Goal: Task Accomplishment & Management: Complete application form

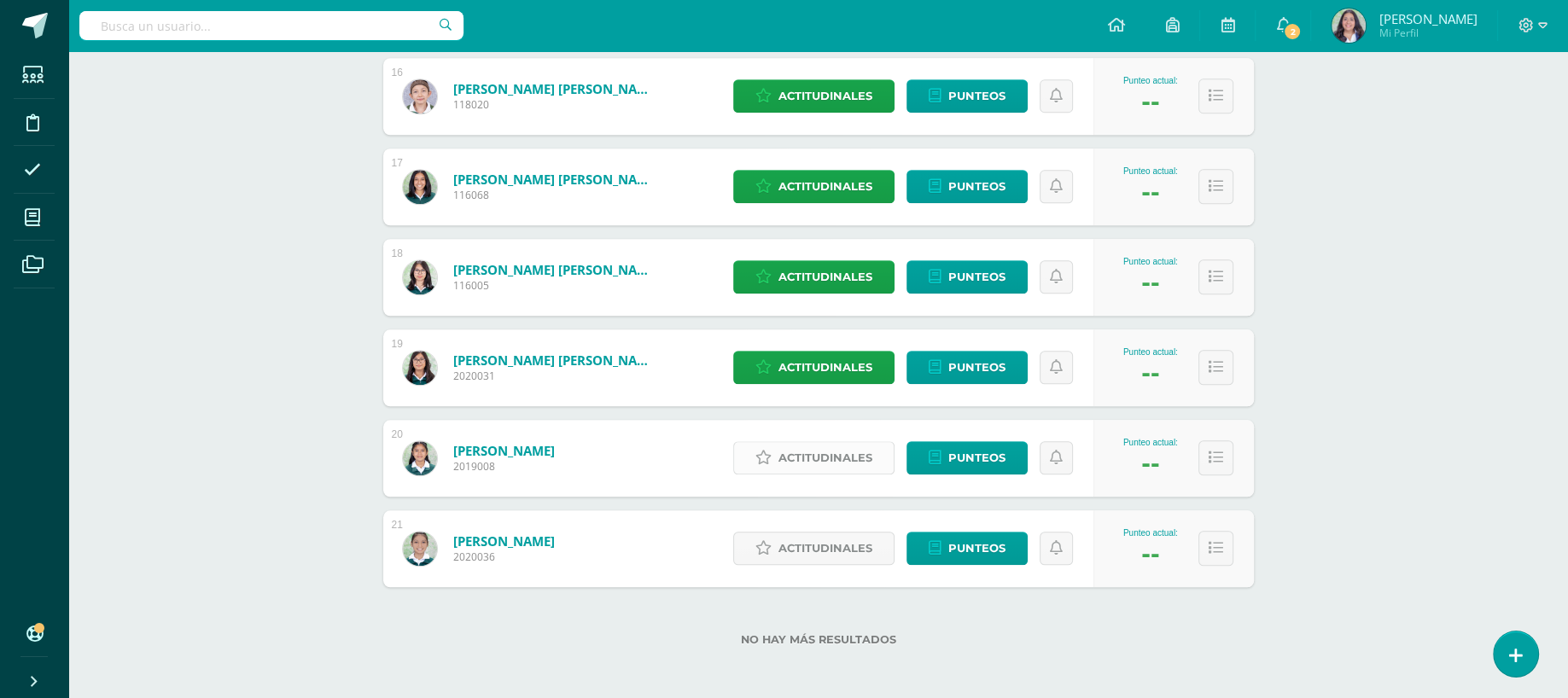
click at [835, 452] on span "Actitudinales" at bounding box center [826, 457] width 94 height 32
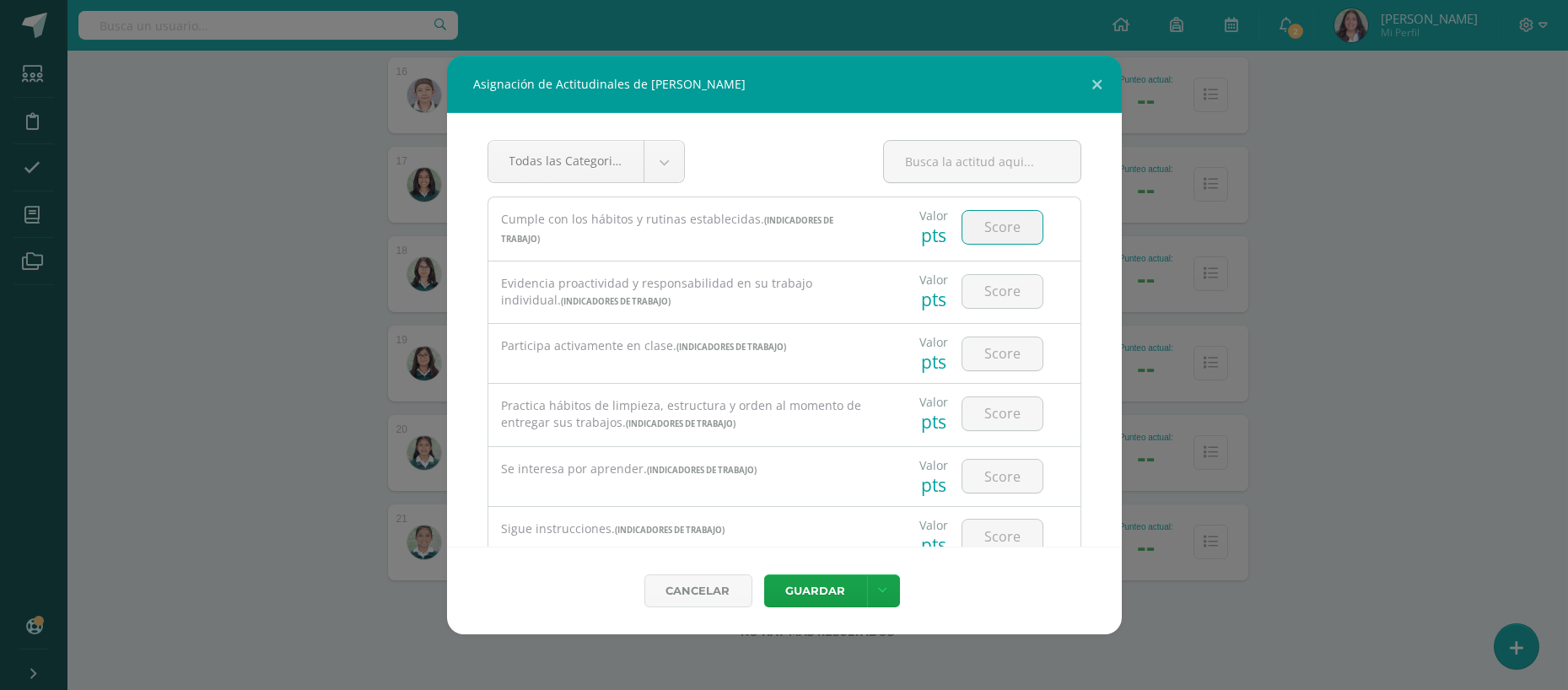
click at [988, 239] on input "number" at bounding box center [1002, 227] width 80 height 33
type input "2"
type input "3"
click at [987, 275] on input "number" at bounding box center [1002, 291] width 80 height 33
type input "3"
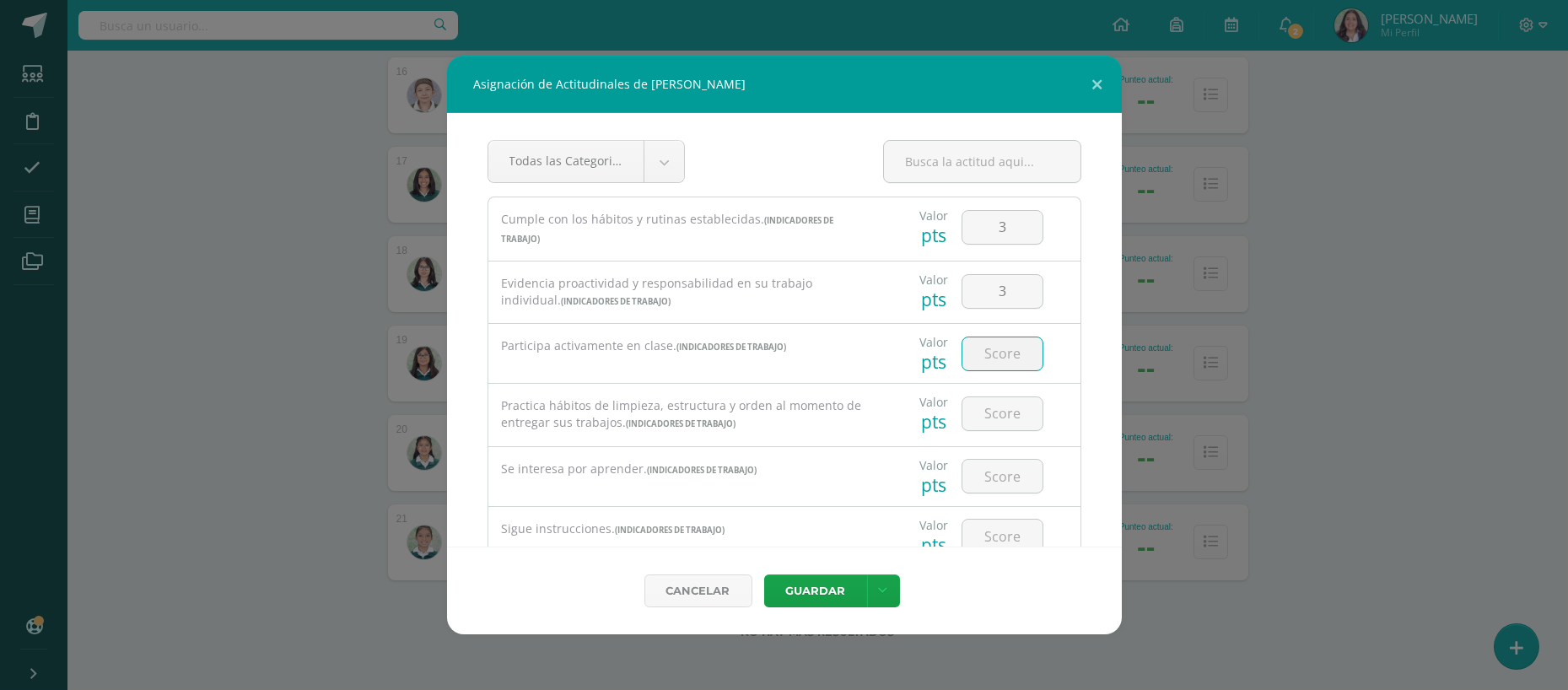
click at [975, 356] on input "number" at bounding box center [1002, 354] width 80 height 33
type input "3"
click at [982, 416] on input "number" at bounding box center [1002, 414] width 80 height 33
type input "3"
click at [973, 483] on input "number" at bounding box center [1002, 476] width 80 height 33
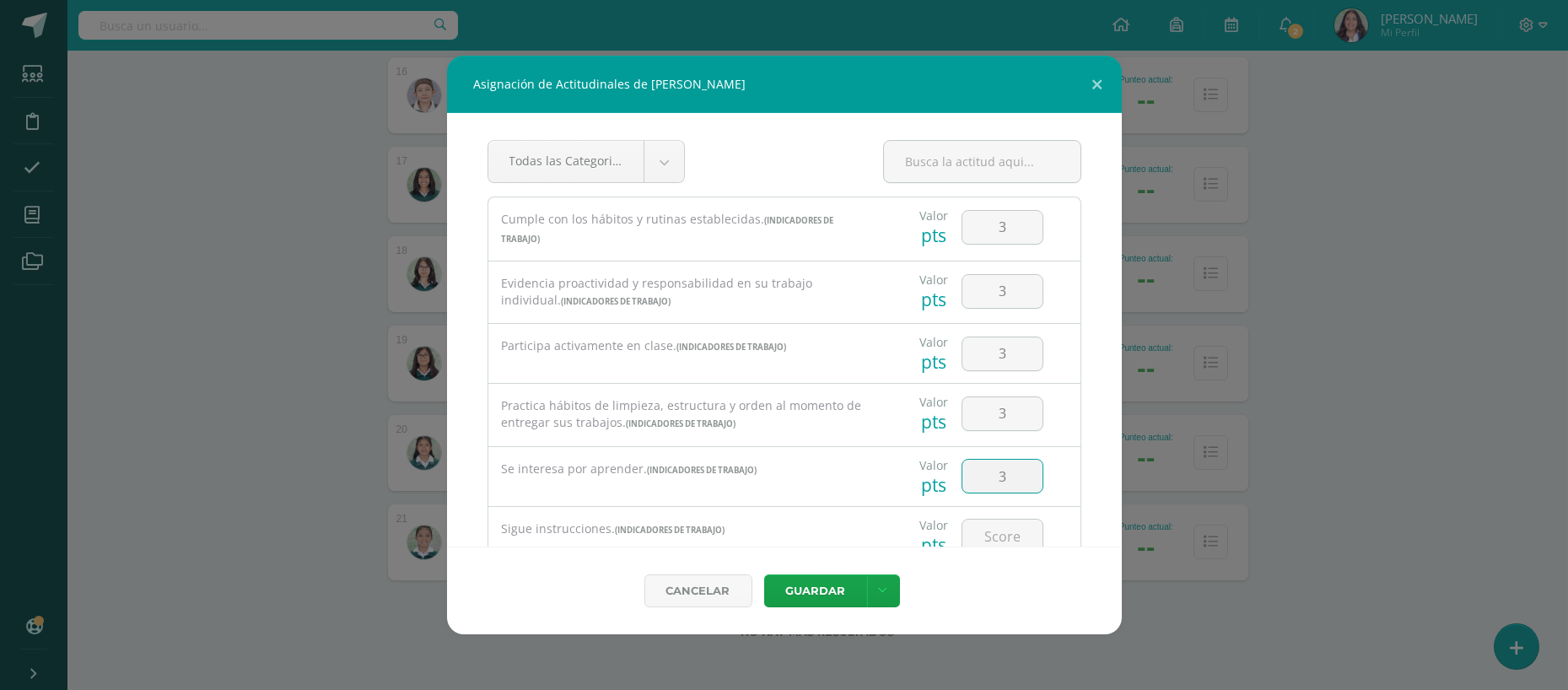
type input "3"
click at [1549, 461] on div "Asignación de Actitudinales de Natalie Víctoria Sierra Milián Todas las Categor…" at bounding box center [784, 345] width 1554 height 579
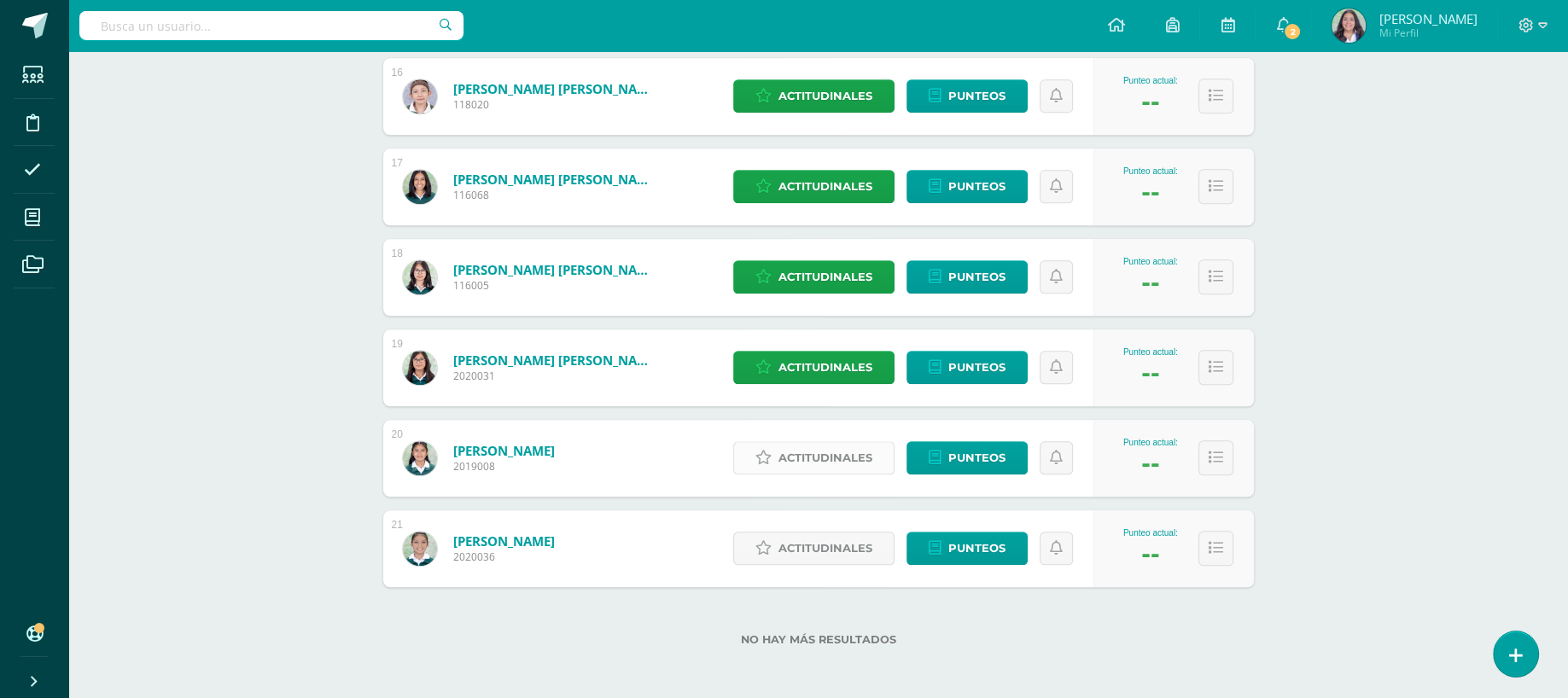
click at [839, 467] on span "Actitudinales" at bounding box center [826, 457] width 94 height 32
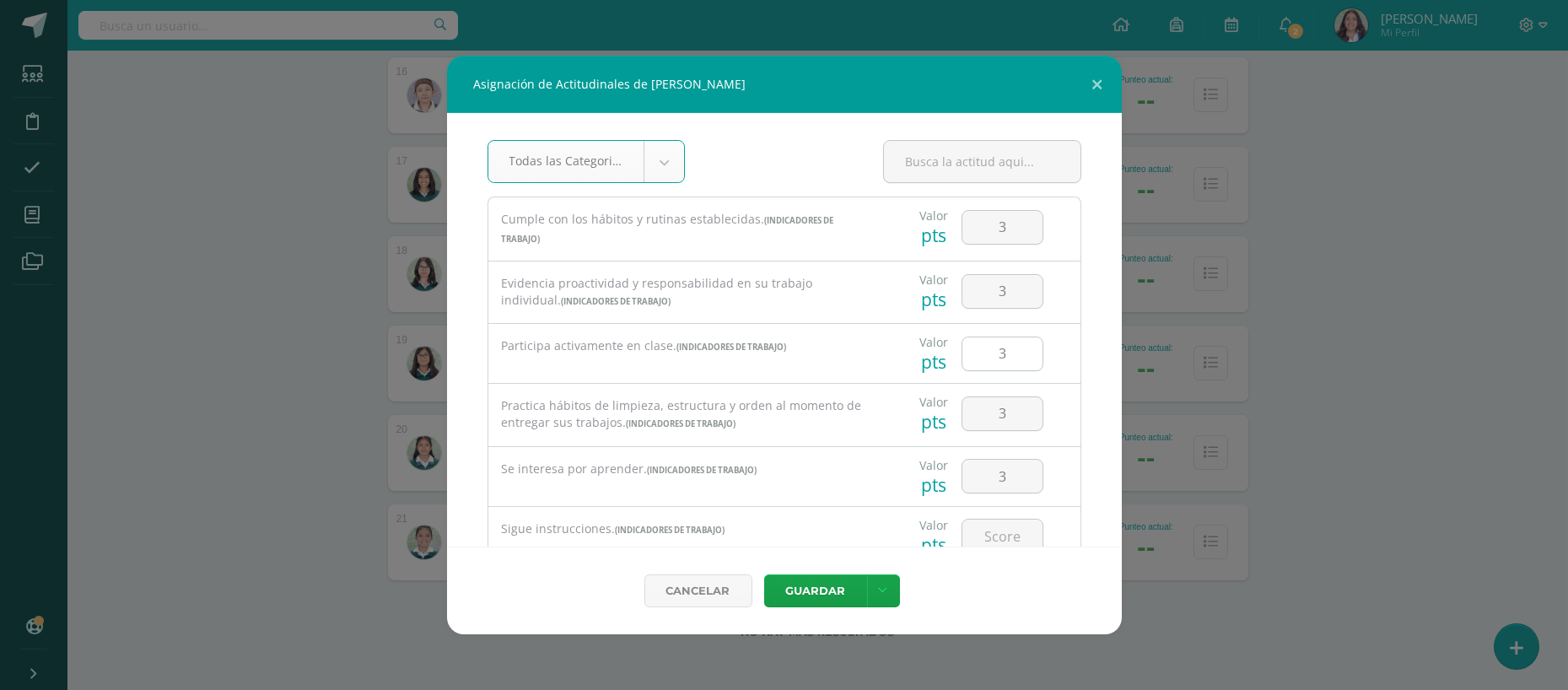
click at [996, 345] on input "3" at bounding box center [1002, 354] width 80 height 33
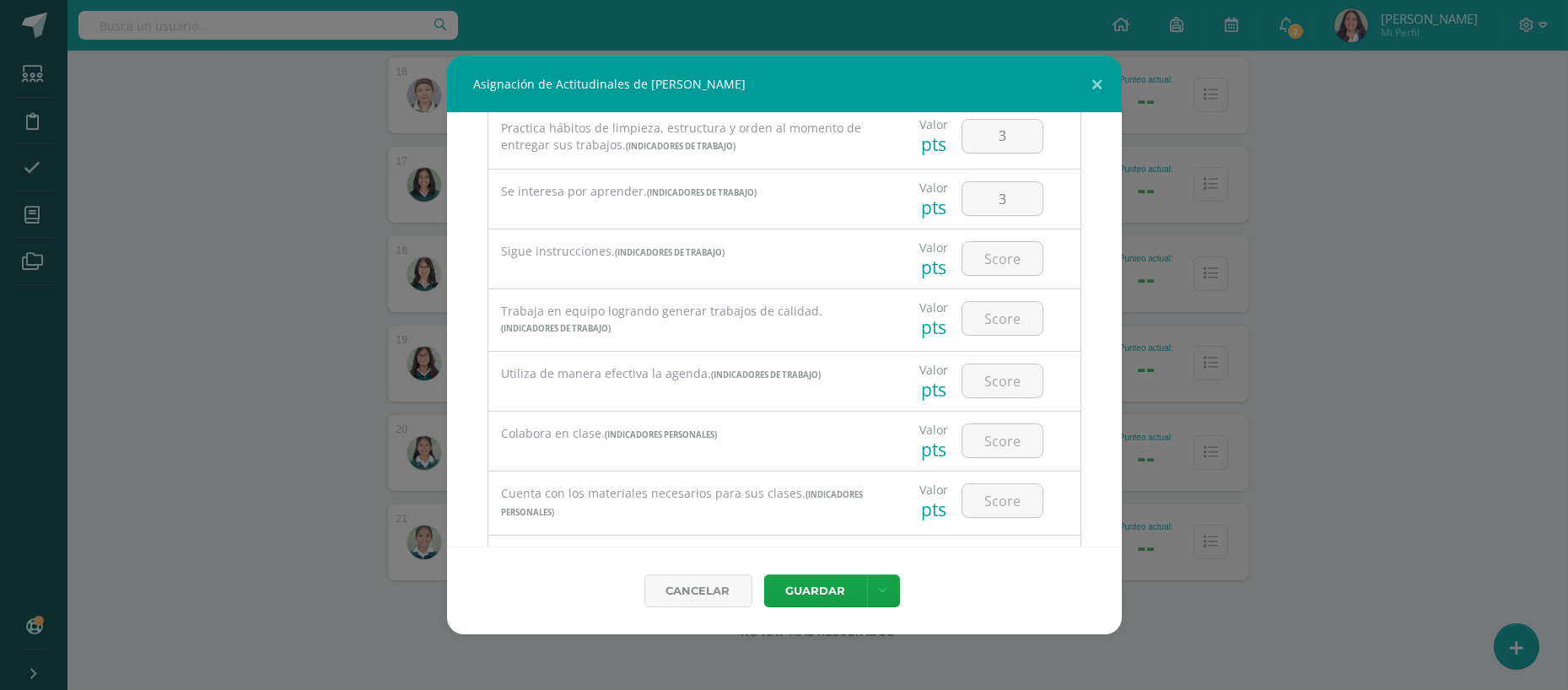
scroll to position [304, 0]
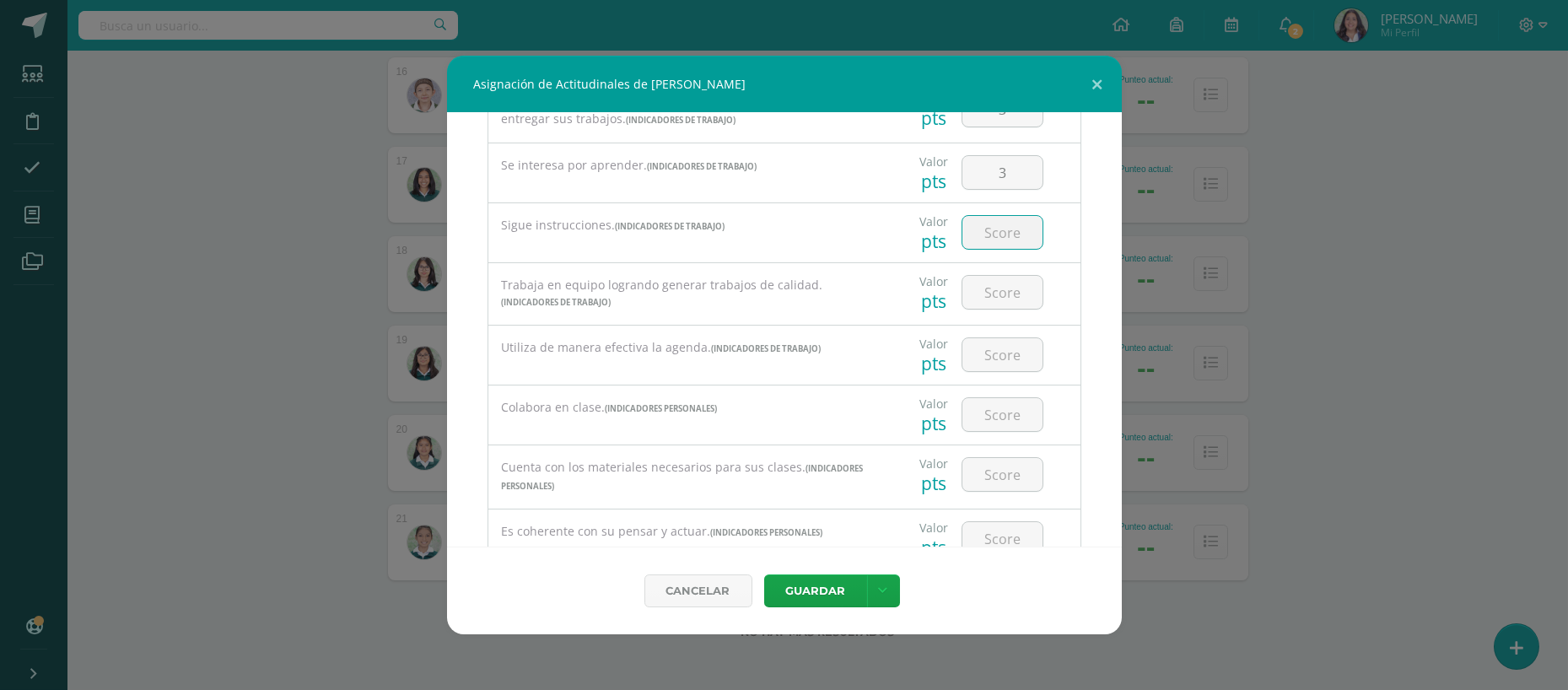
click at [973, 219] on input "number" at bounding box center [1002, 232] width 80 height 33
type input "2"
click at [992, 277] on input "number" at bounding box center [1002, 292] width 80 height 33
type input "3"
click at [976, 349] on input "number" at bounding box center [1002, 355] width 80 height 33
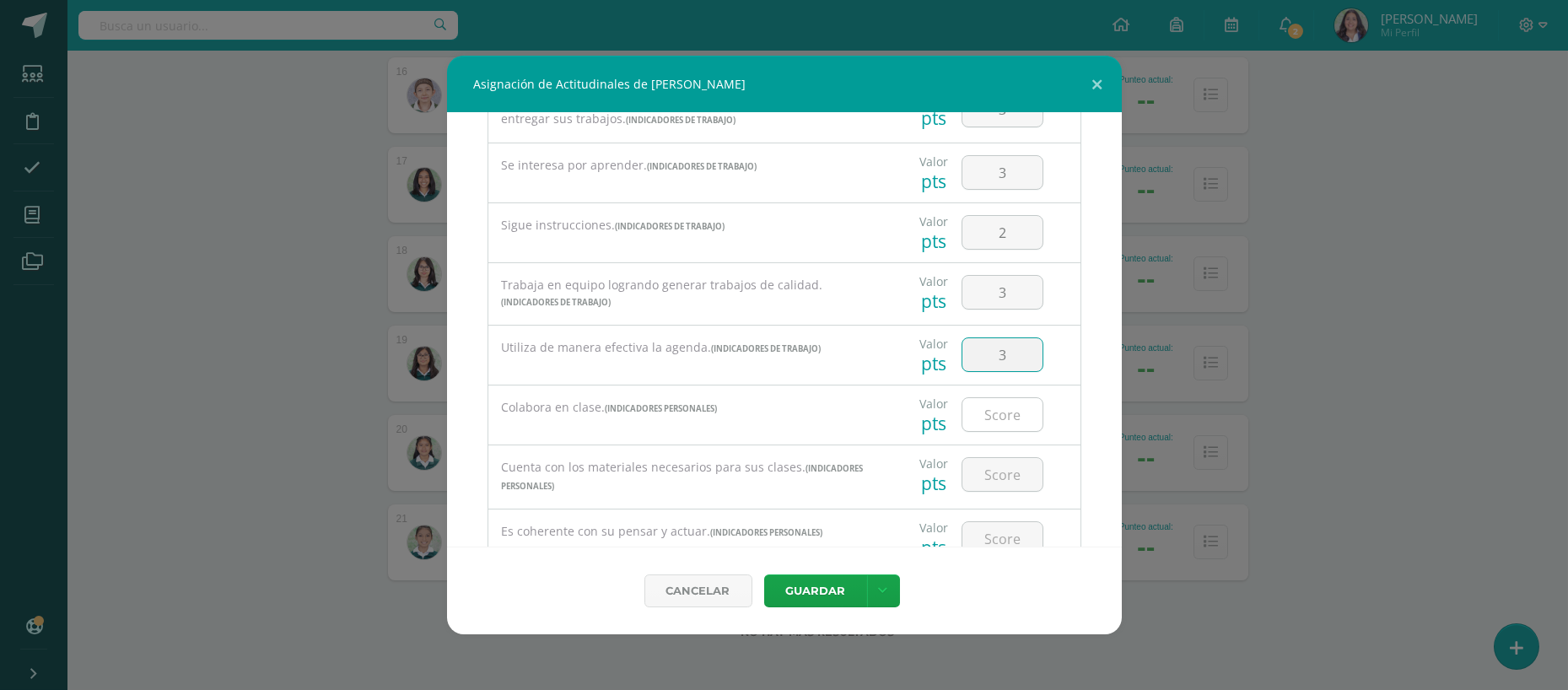
type input "3"
click at [970, 410] on input "number" at bounding box center [1002, 415] width 80 height 33
type input "3"
click at [984, 466] on input "number" at bounding box center [1002, 474] width 80 height 33
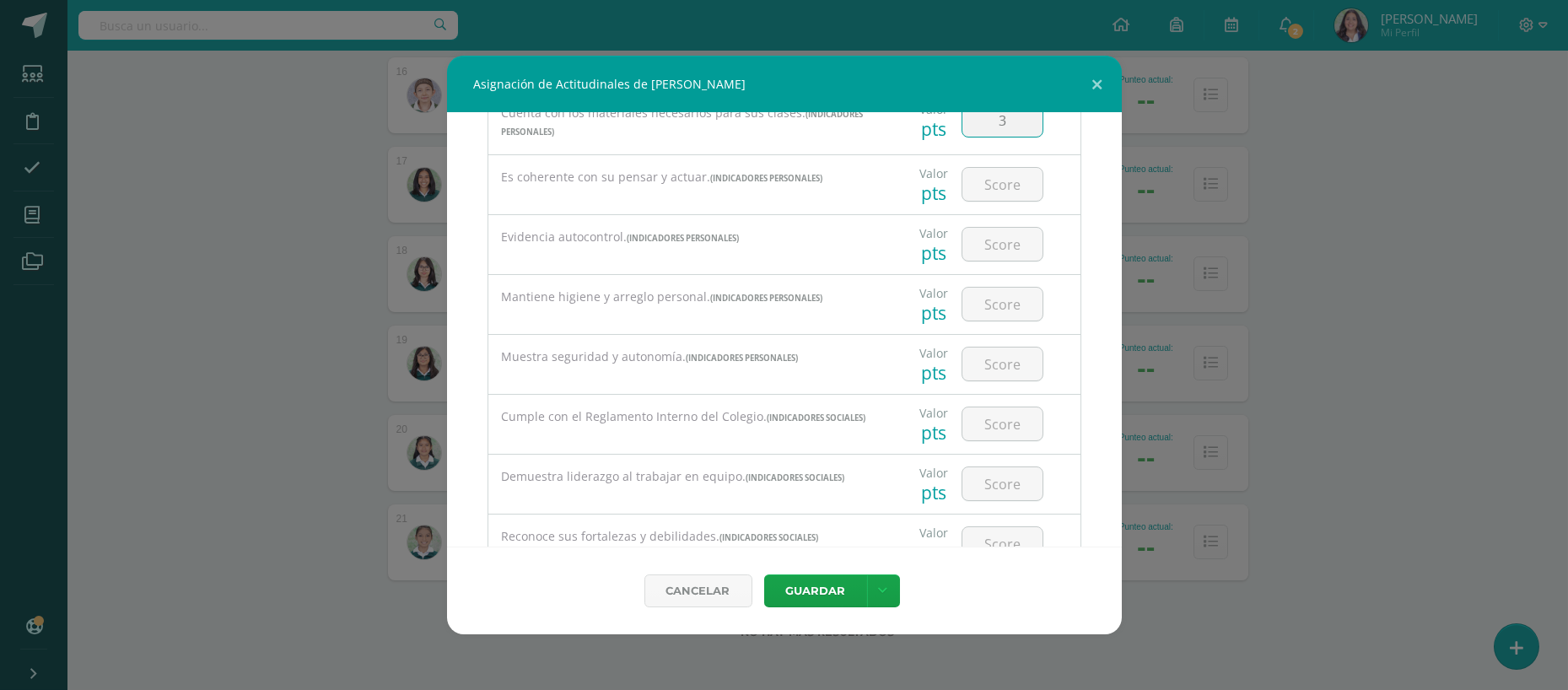
scroll to position [709, 0]
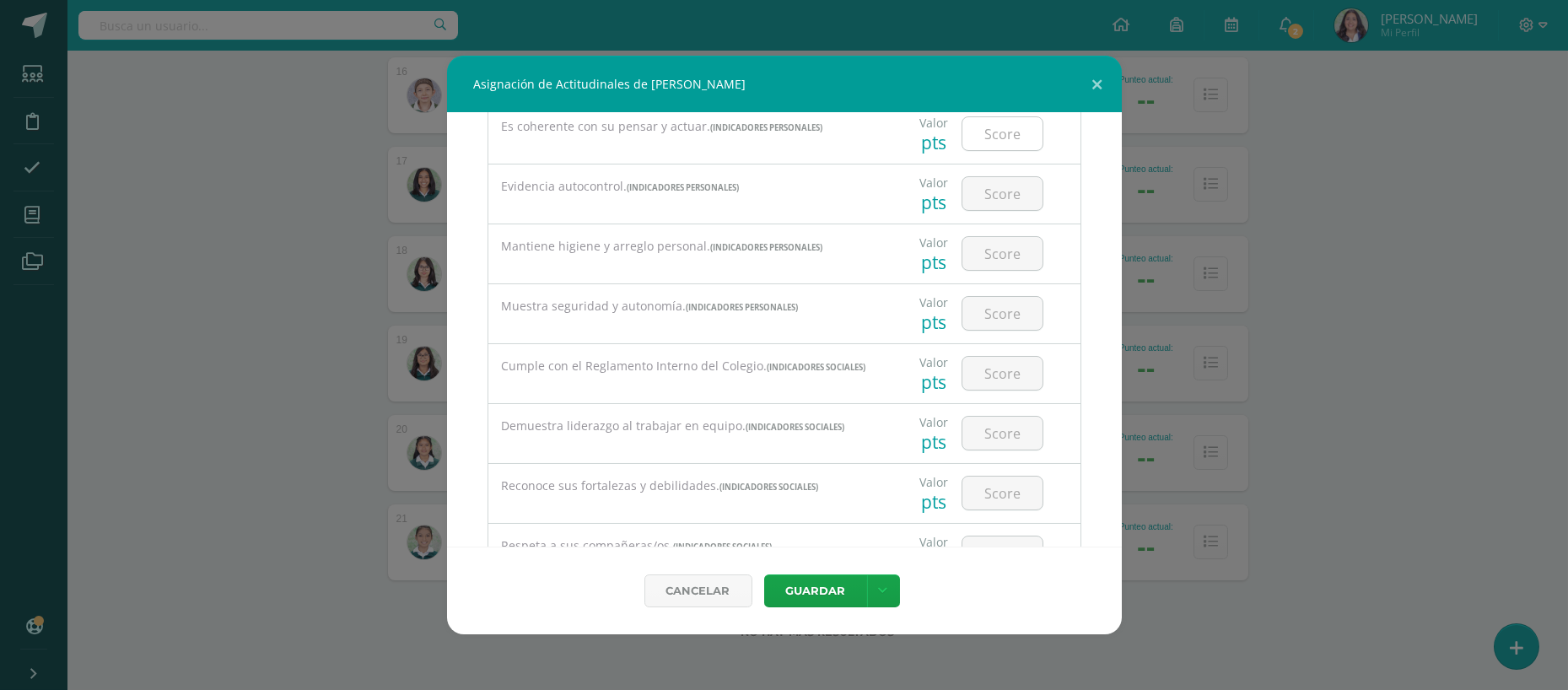
type input "3"
click at [1009, 124] on input "number" at bounding box center [1002, 134] width 80 height 33
type input "3"
drag, startPoint x: 960, startPoint y: 207, endPoint x: 990, endPoint y: 180, distance: 40.4
click at [990, 180] on div at bounding box center [1002, 194] width 96 height 59
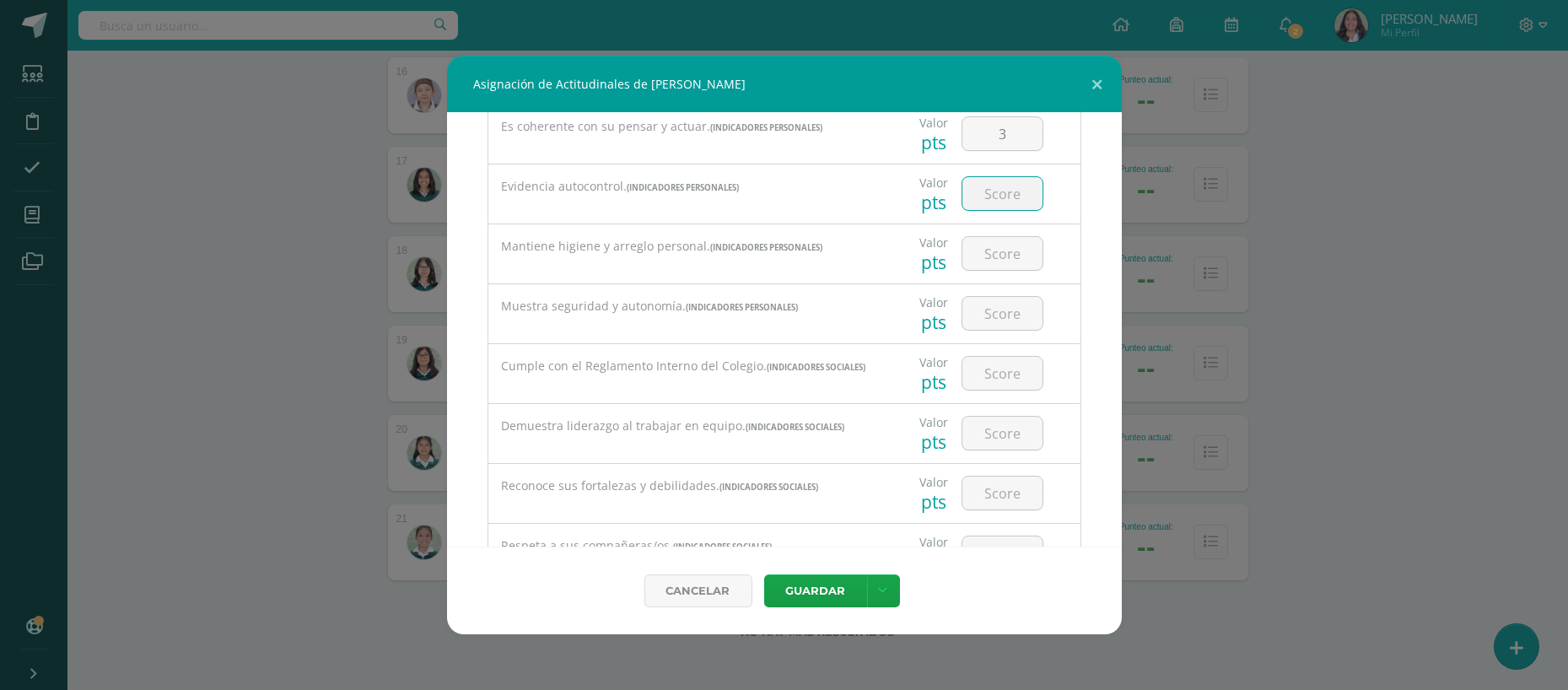
click at [990, 180] on input "number" at bounding box center [1002, 193] width 80 height 33
type input "3"
click at [970, 251] on input "number" at bounding box center [1002, 253] width 80 height 33
type input "3"
click at [976, 298] on input "number" at bounding box center [1002, 313] width 80 height 33
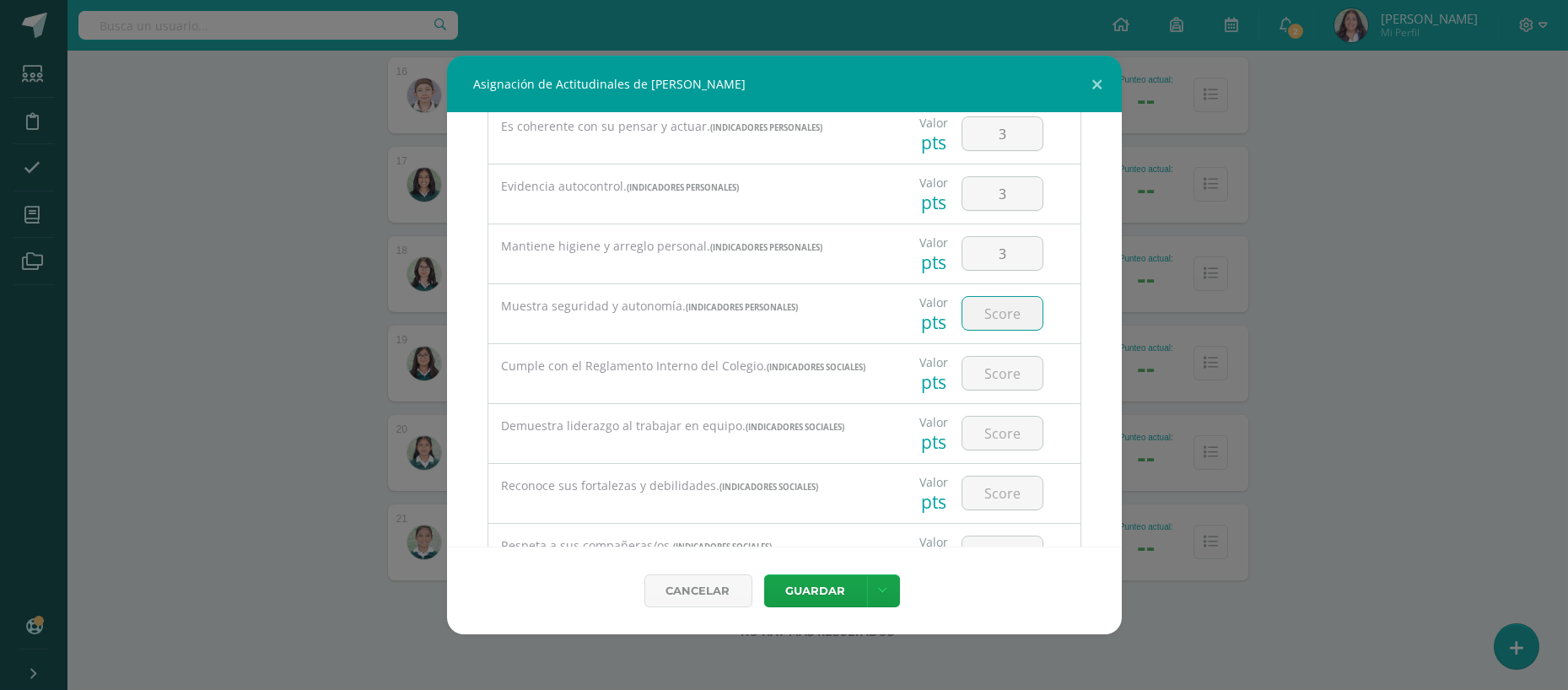
type input "3"
type input "2"
click at [989, 367] on input "number" at bounding box center [1002, 373] width 80 height 33
type input "2"
type input "3"
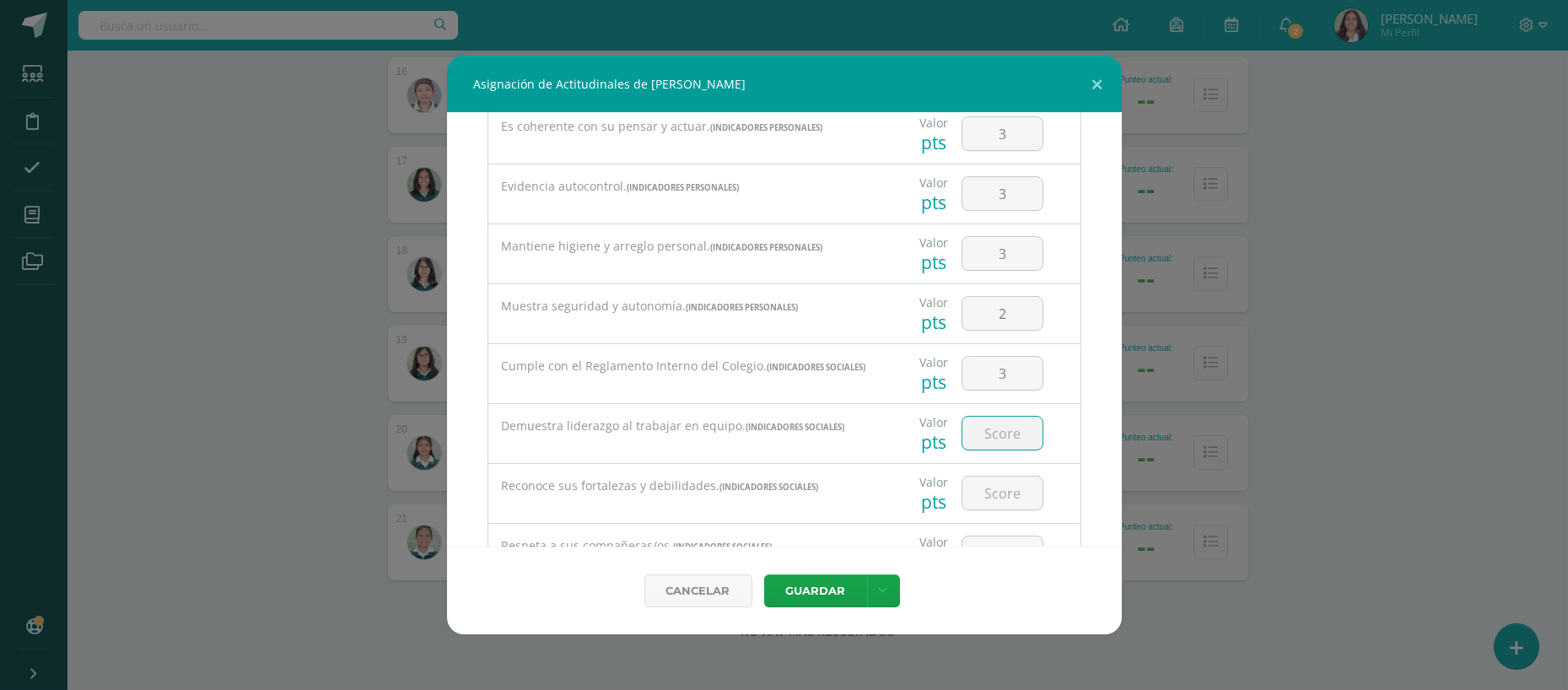
click at [988, 421] on input "number" at bounding box center [1002, 433] width 80 height 33
type input "3"
click at [982, 484] on input "number" at bounding box center [1002, 493] width 80 height 33
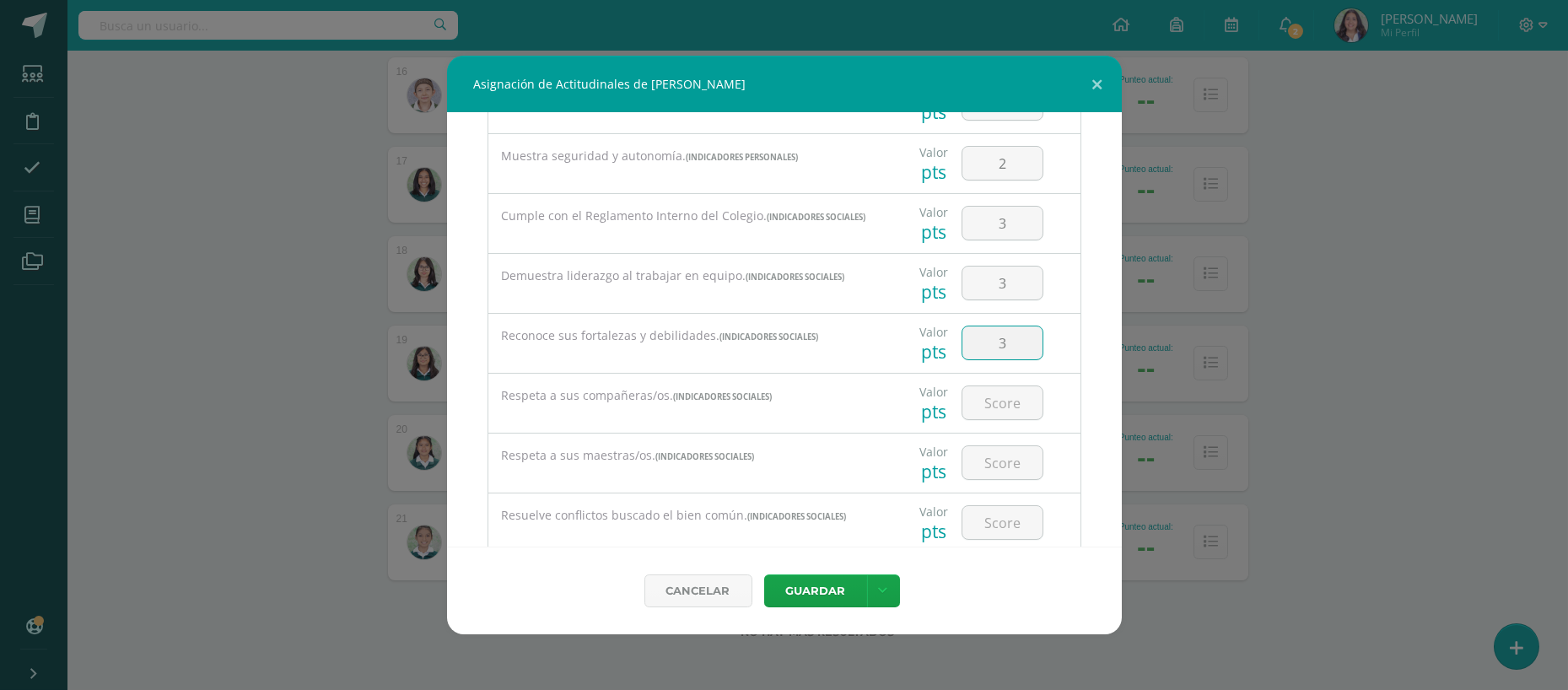
scroll to position [861, 0]
type input "3"
click at [1004, 385] on input "number" at bounding box center [1002, 401] width 80 height 33
type input "3"
click at [982, 466] on input "number" at bounding box center [1002, 461] width 80 height 33
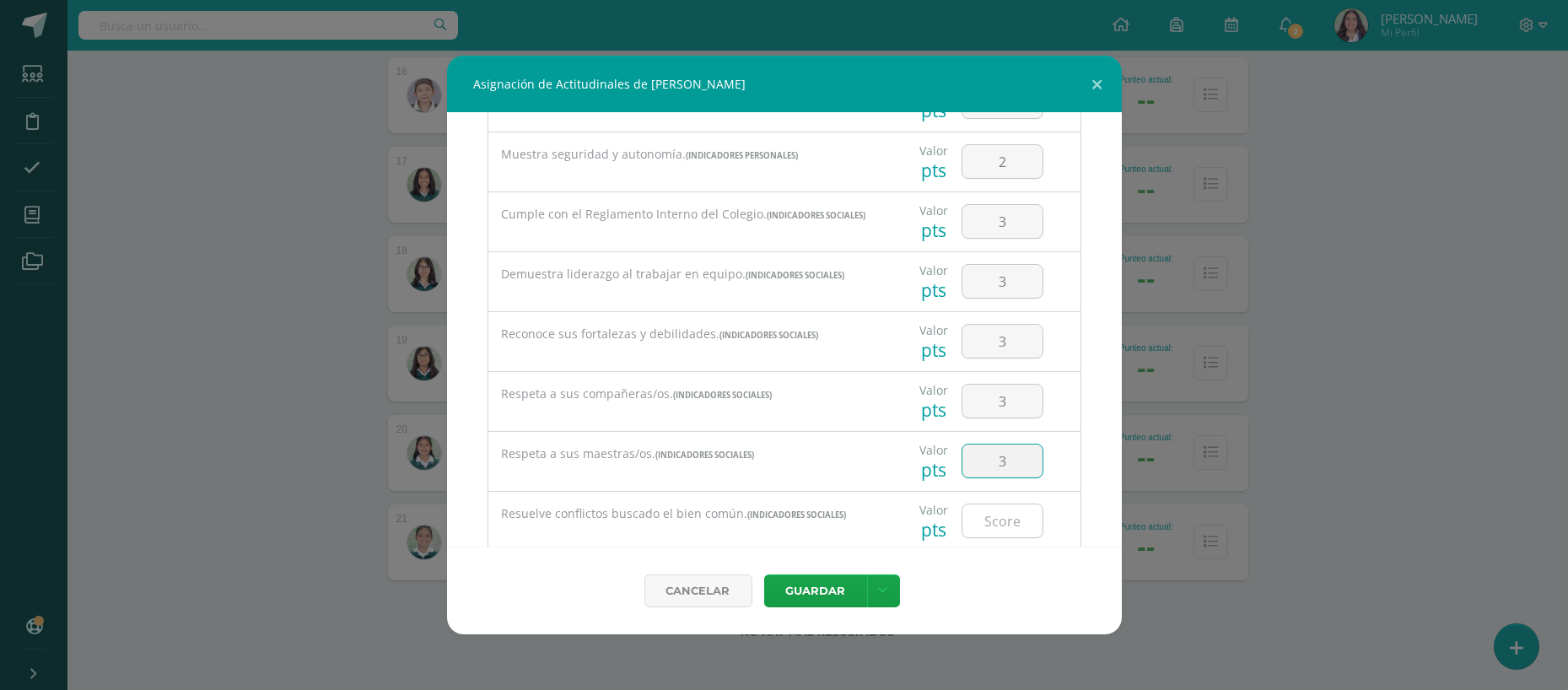
type input "3"
click at [982, 517] on input "number" at bounding box center [1002, 521] width 80 height 33
type input "3"
click at [1099, 537] on div "Todas las Categorias Todas las Categorias Indicadores Personales Indicadores So…" at bounding box center [784, 330] width 674 height 433
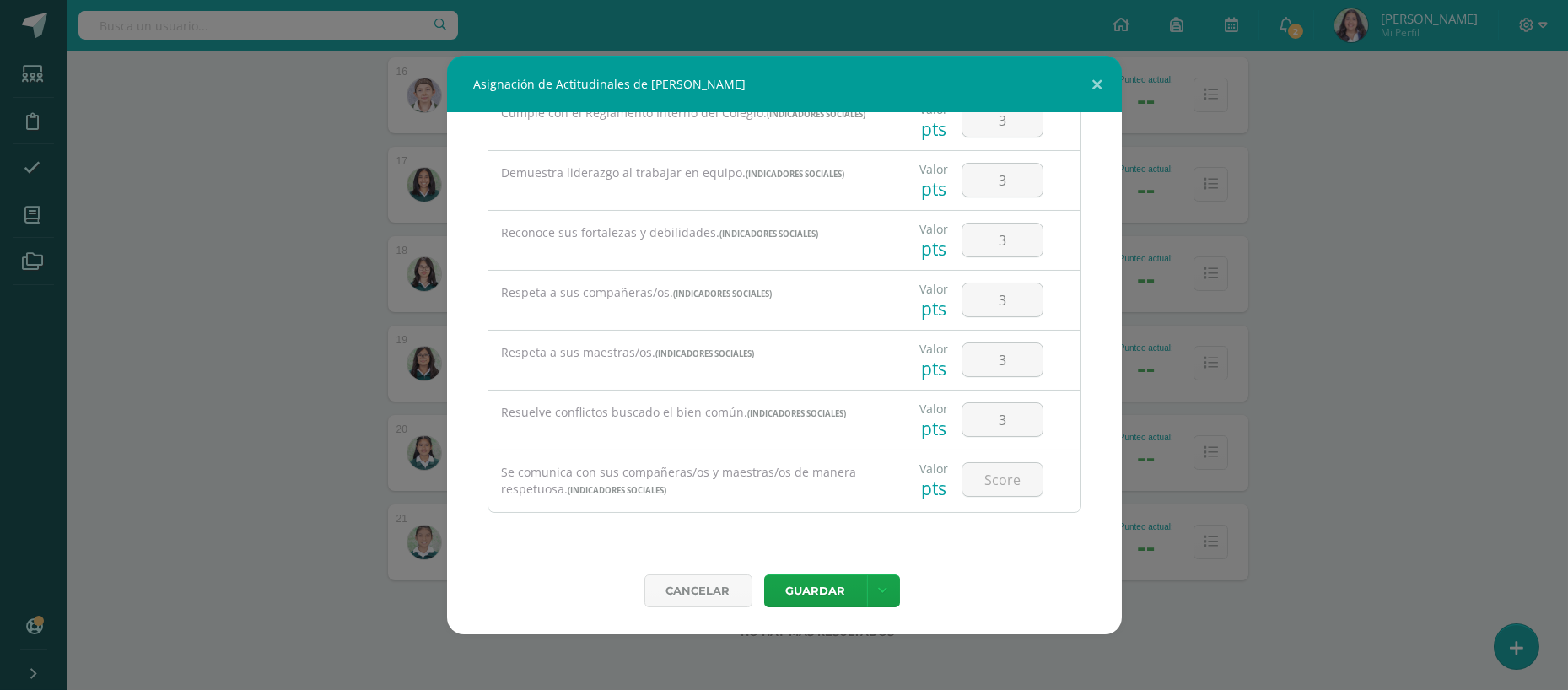
scroll to position [965, 0]
click at [977, 485] on input "number" at bounding box center [1002, 476] width 80 height 33
type input "3"
click at [795, 587] on button "Guardar" at bounding box center [816, 591] width 103 height 33
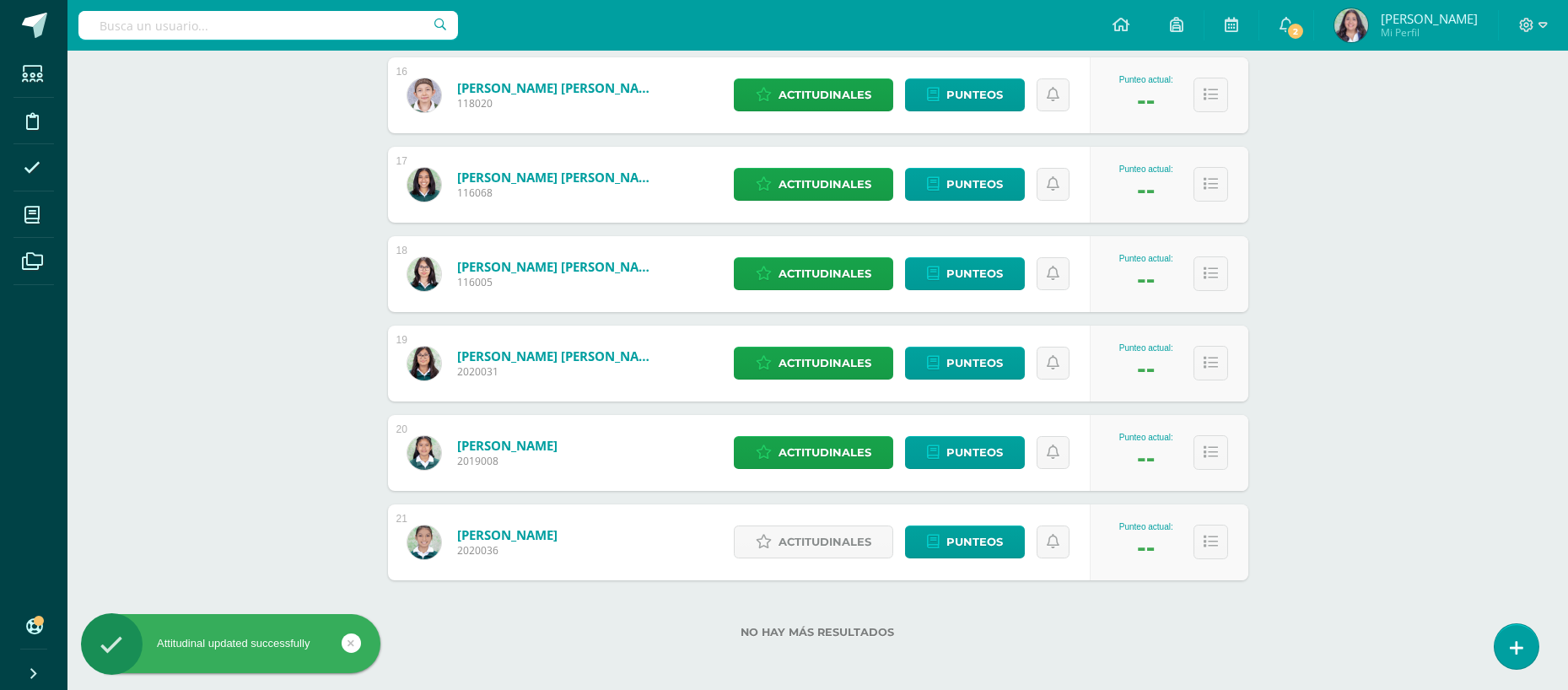
click at [795, 587] on div "Cancelar Guardar Guardar y poblar en todos mis cursos" at bounding box center [784, 566] width 608 height 80
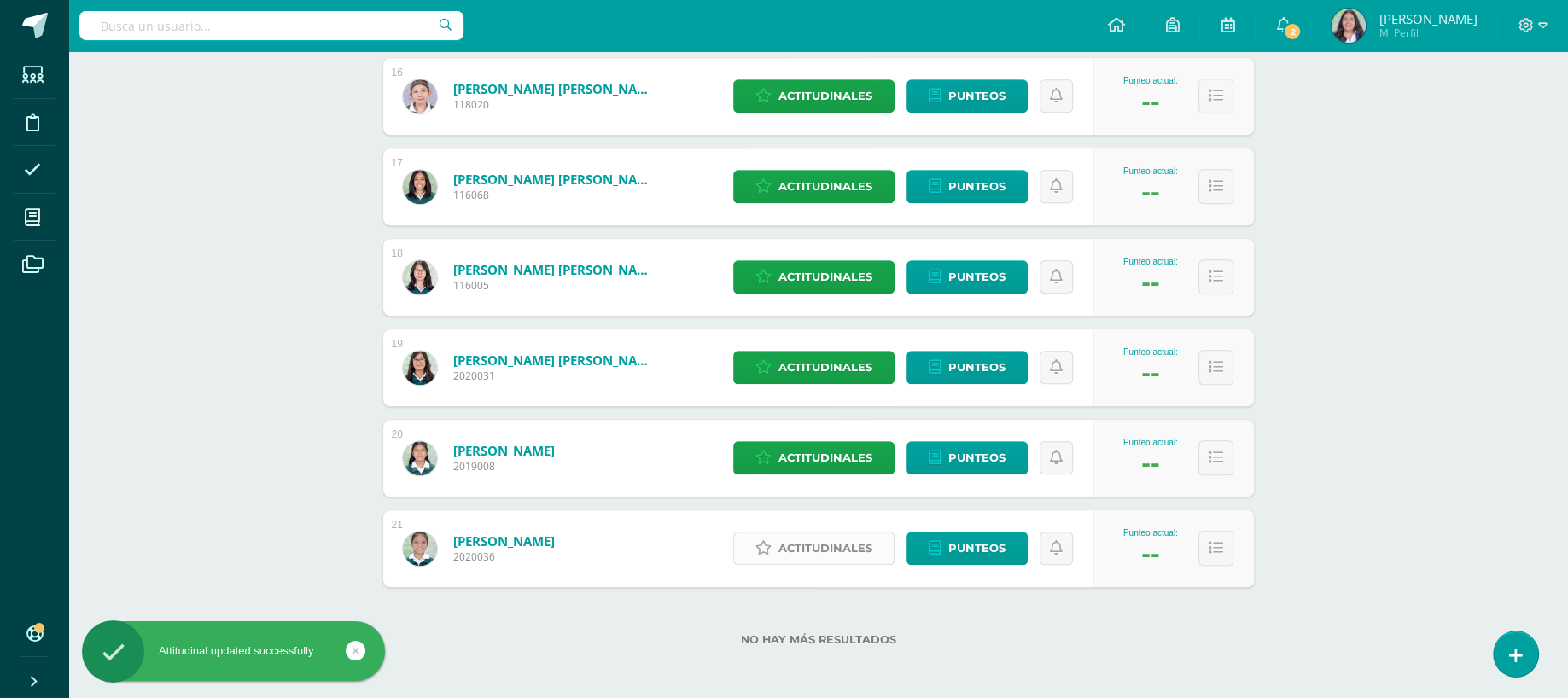
click at [835, 548] on span "Actitudinales" at bounding box center [826, 548] width 94 height 32
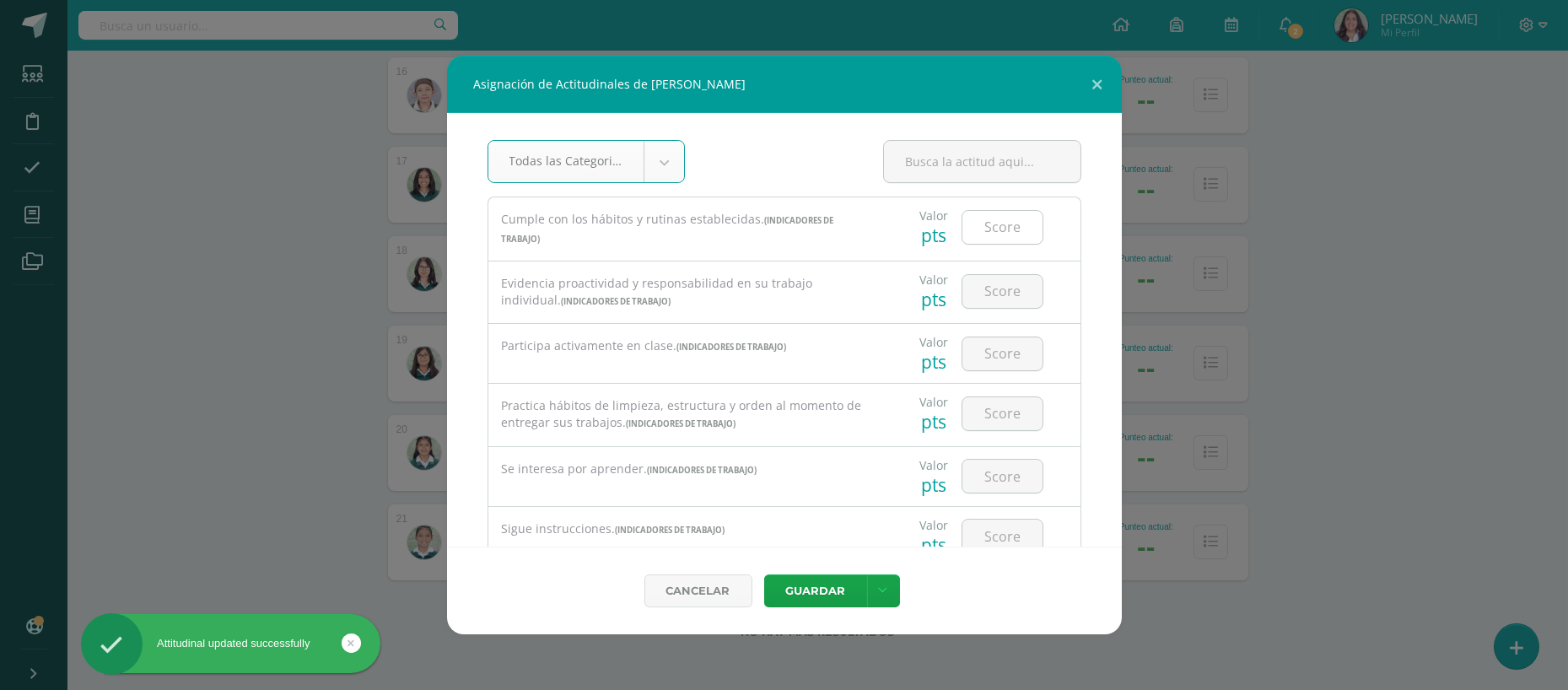
click at [965, 235] on input "number" at bounding box center [1002, 227] width 80 height 33
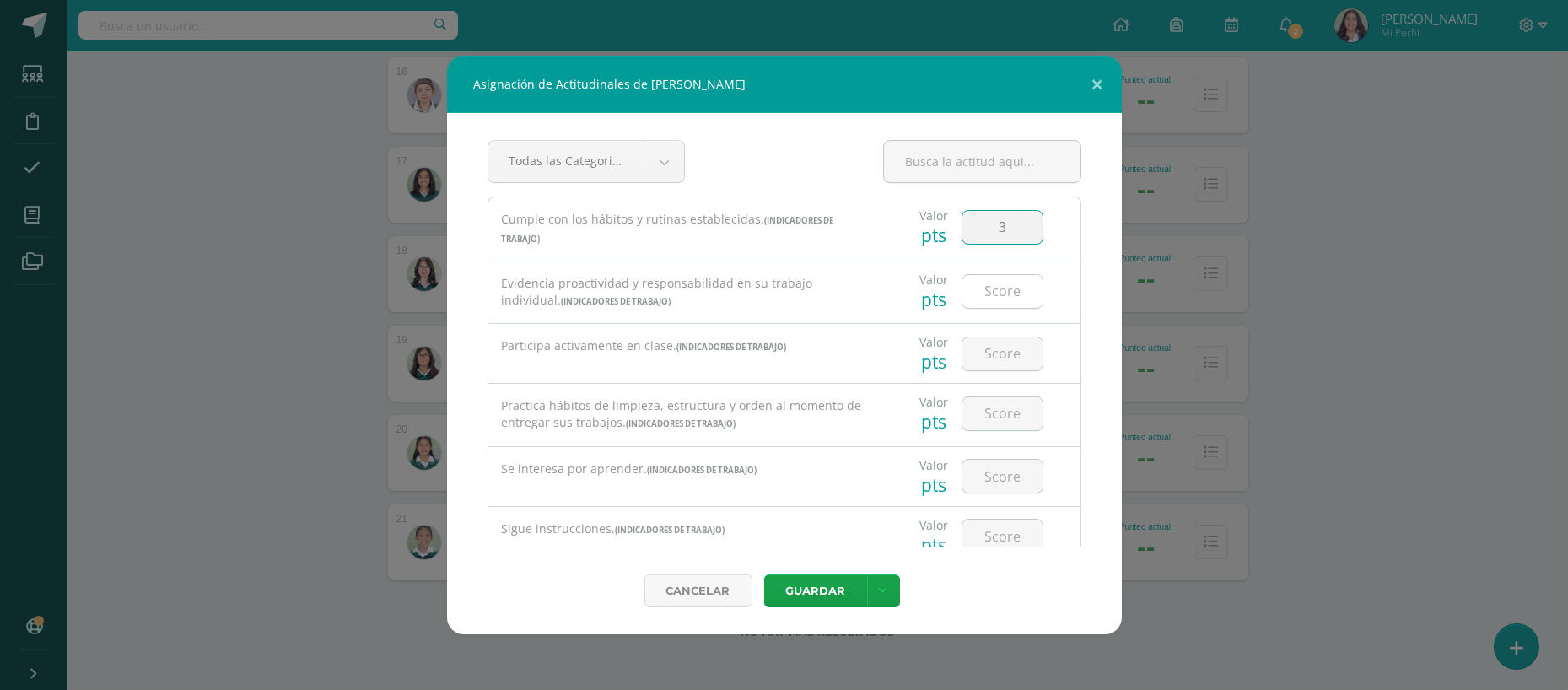
type input "3"
click at [979, 293] on input "number" at bounding box center [1002, 291] width 80 height 33
type input "3"
click at [987, 359] on input "number" at bounding box center [1002, 354] width 80 height 33
type input "3"
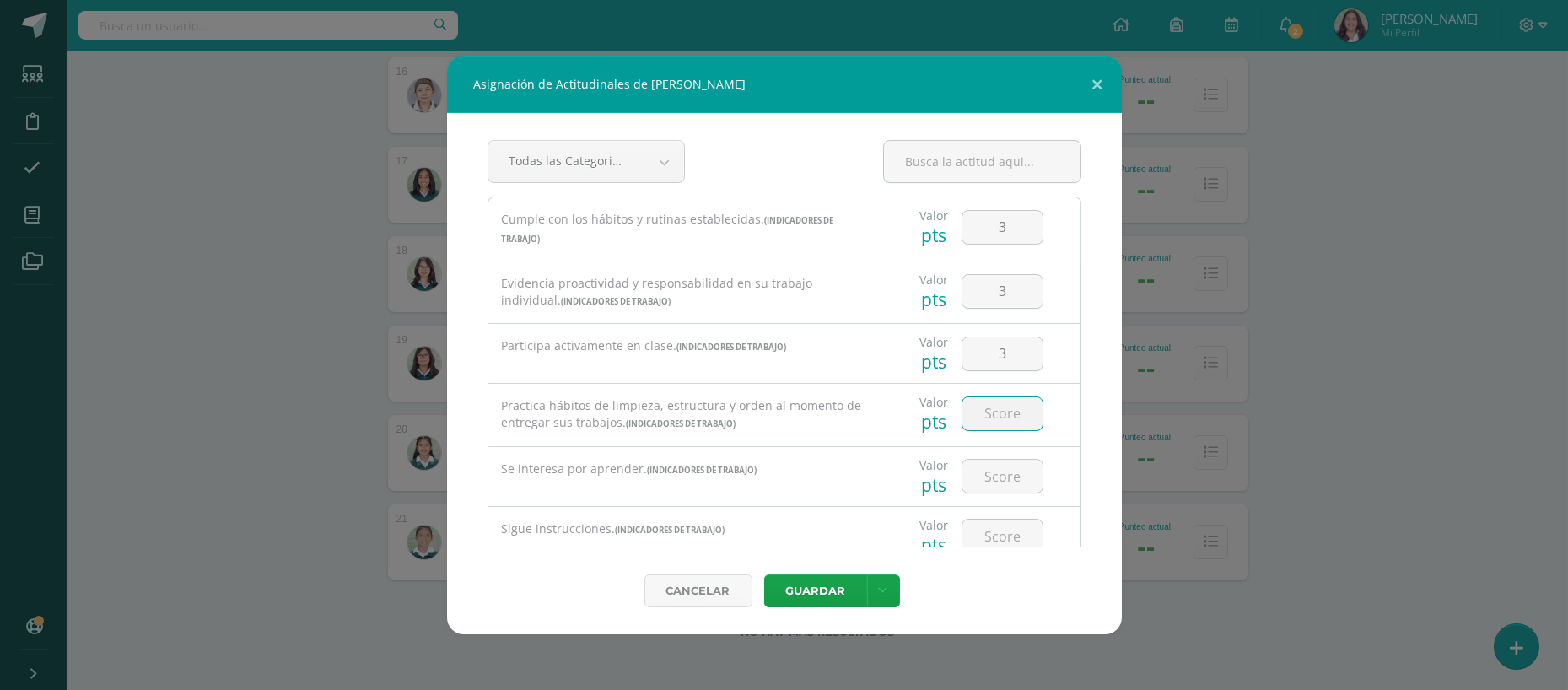
click at [991, 398] on input "number" at bounding box center [1002, 414] width 80 height 33
type input "3"
click at [977, 474] on input "number" at bounding box center [1002, 476] width 80 height 33
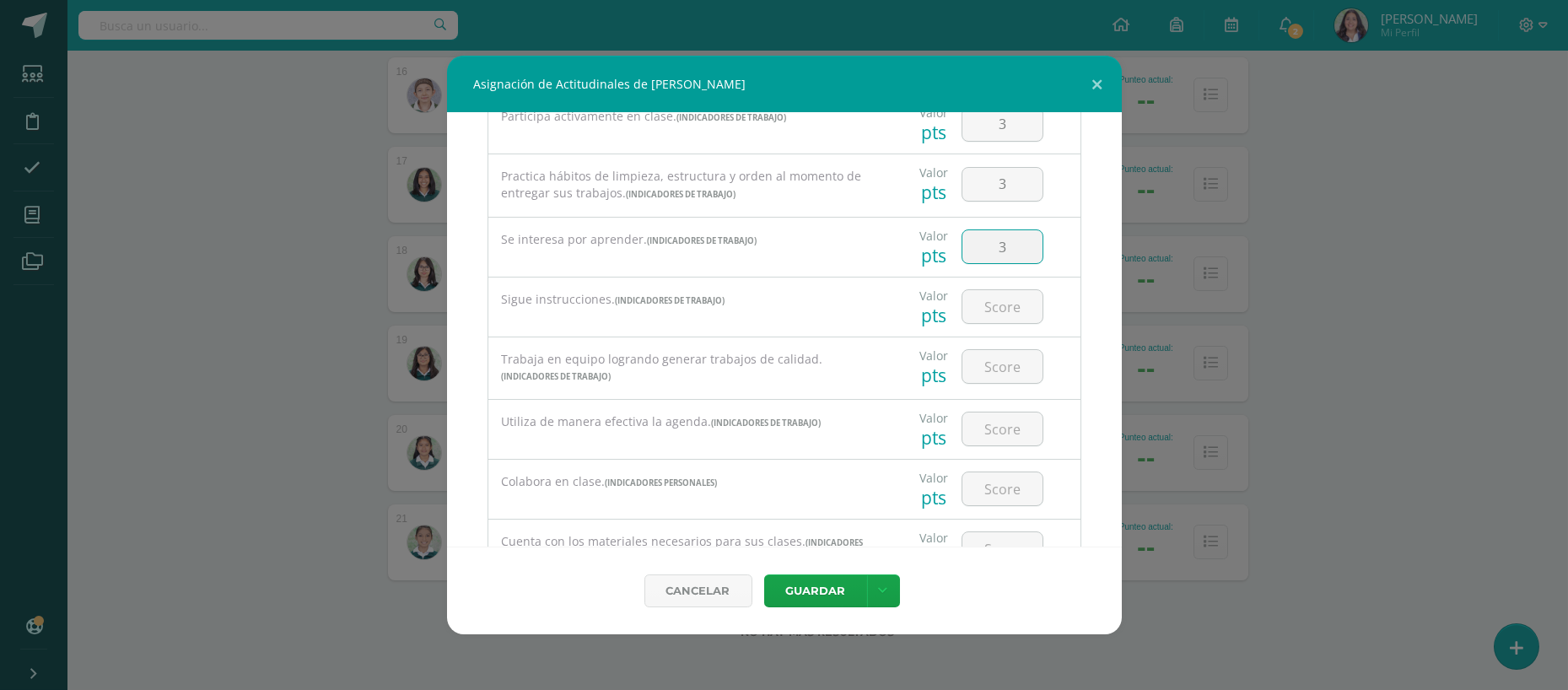
scroll to position [253, 0]
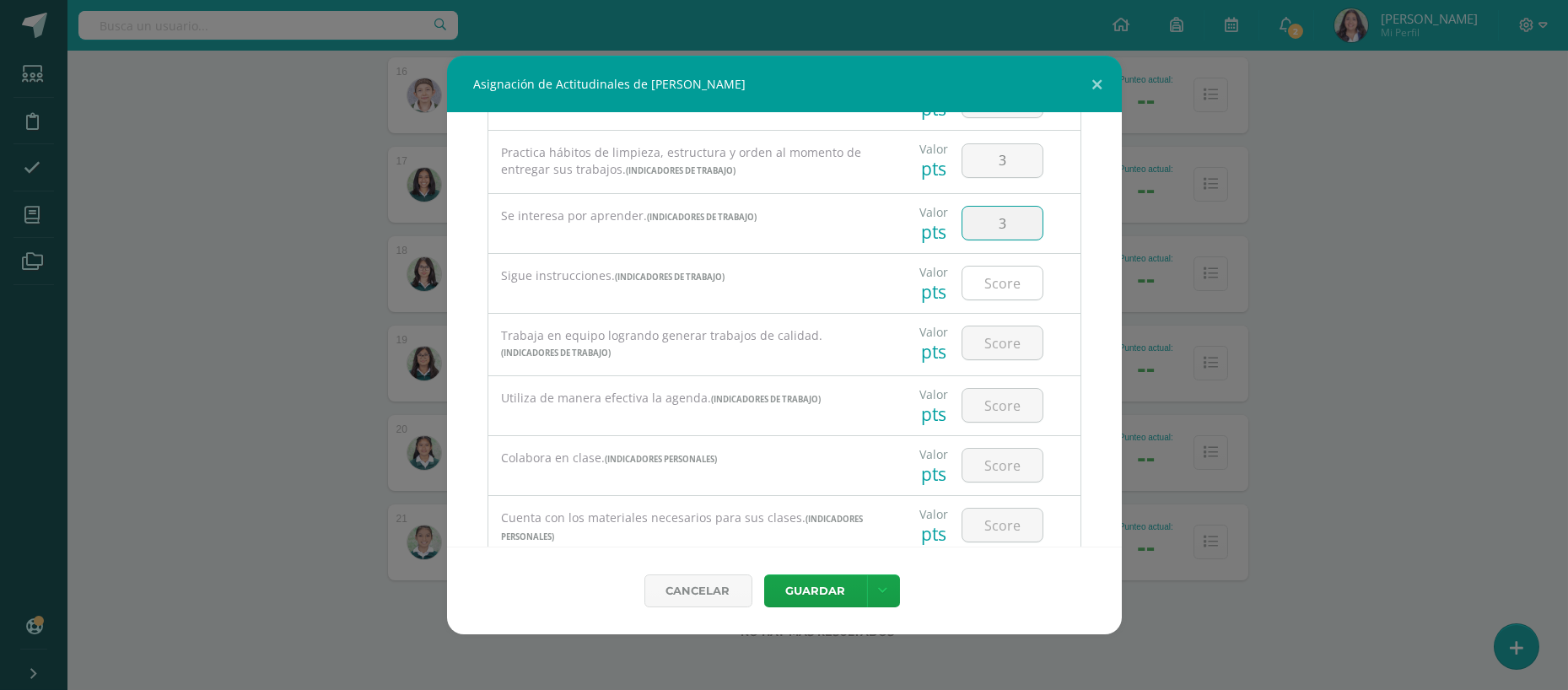
type input "3"
click at [962, 280] on input "number" at bounding box center [1002, 283] width 80 height 33
type input "3"
click at [1003, 349] on input "number" at bounding box center [1002, 343] width 80 height 33
click at [991, 381] on div at bounding box center [1002, 406] width 96 height 59
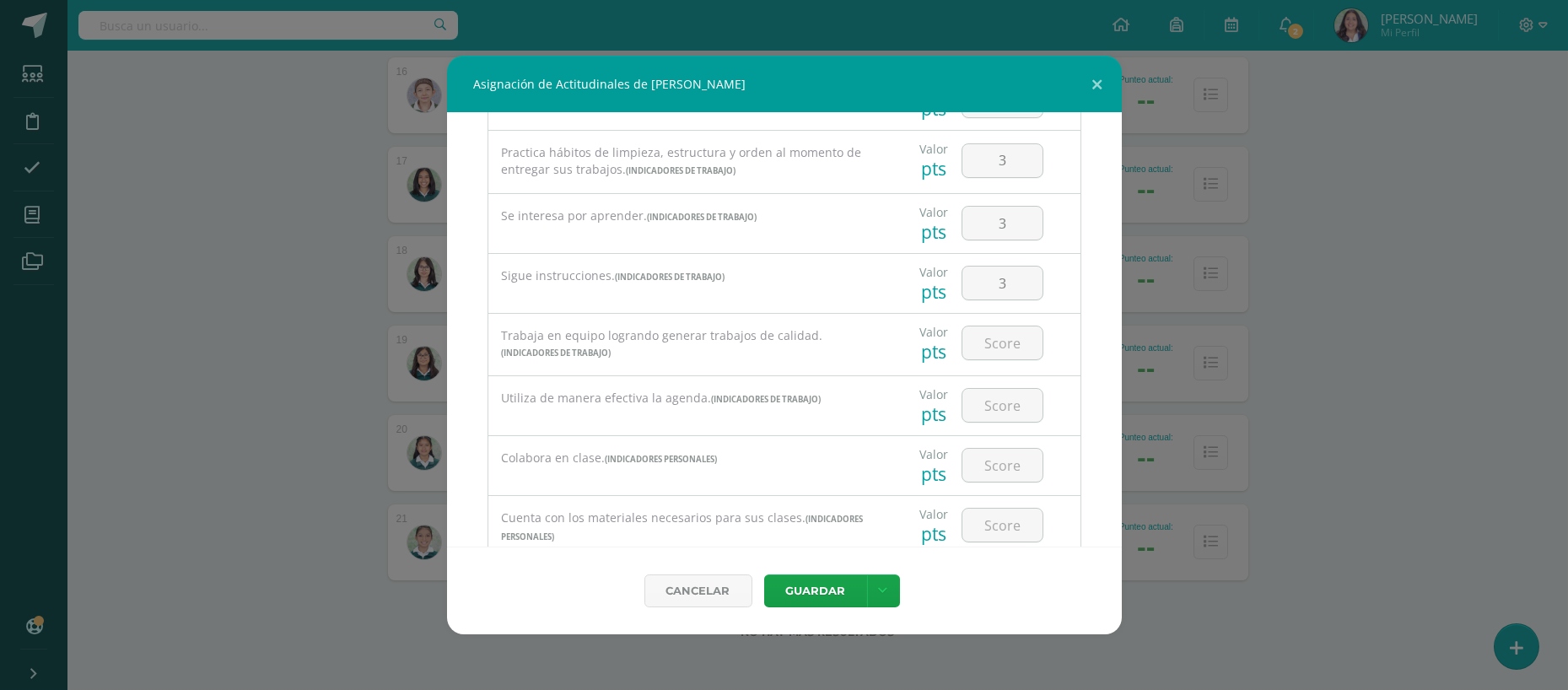
click at [996, 357] on div at bounding box center [1002, 344] width 96 height 59
click at [998, 348] on input "number" at bounding box center [1002, 343] width 80 height 33
type input "3"
click at [993, 389] on input "3" at bounding box center [1002, 406] width 80 height 33
type input "3"
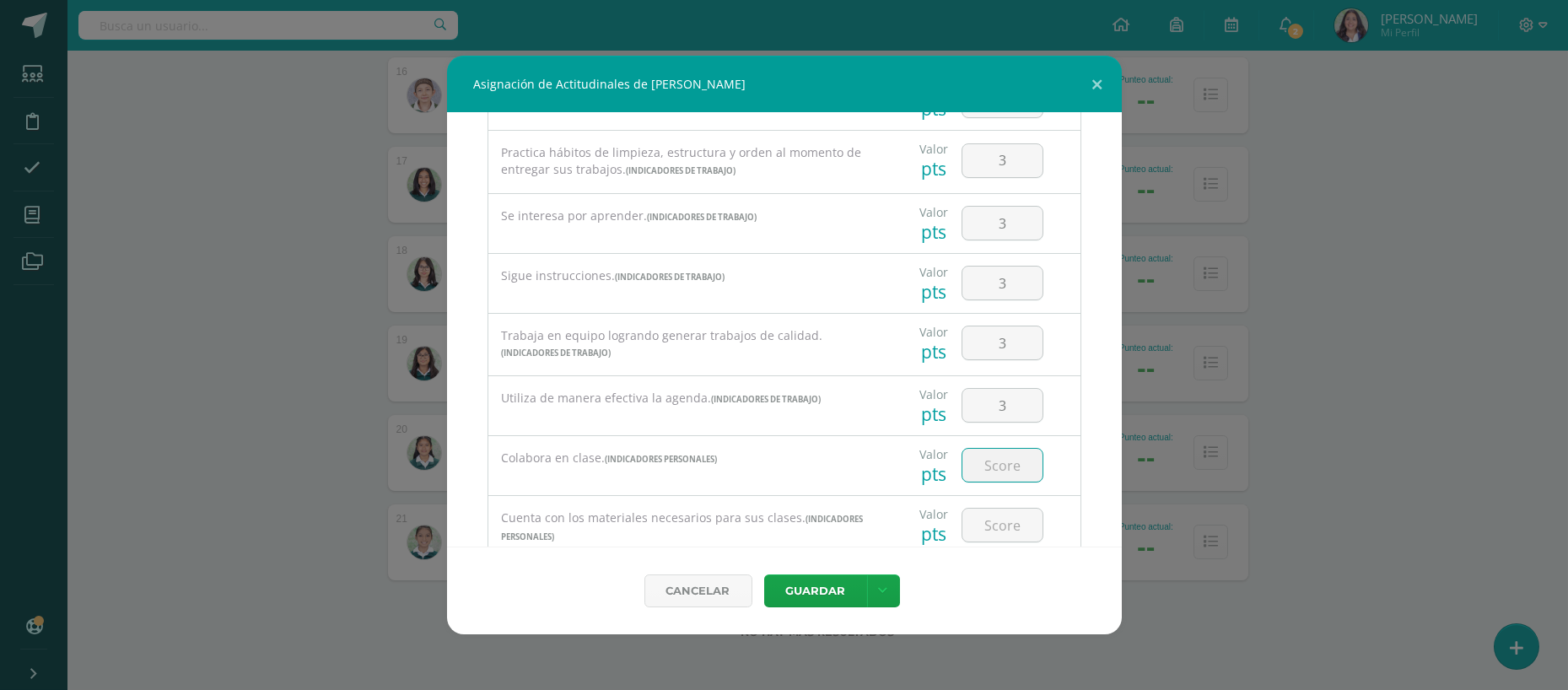
click at [977, 454] on input "number" at bounding box center [1002, 465] width 80 height 33
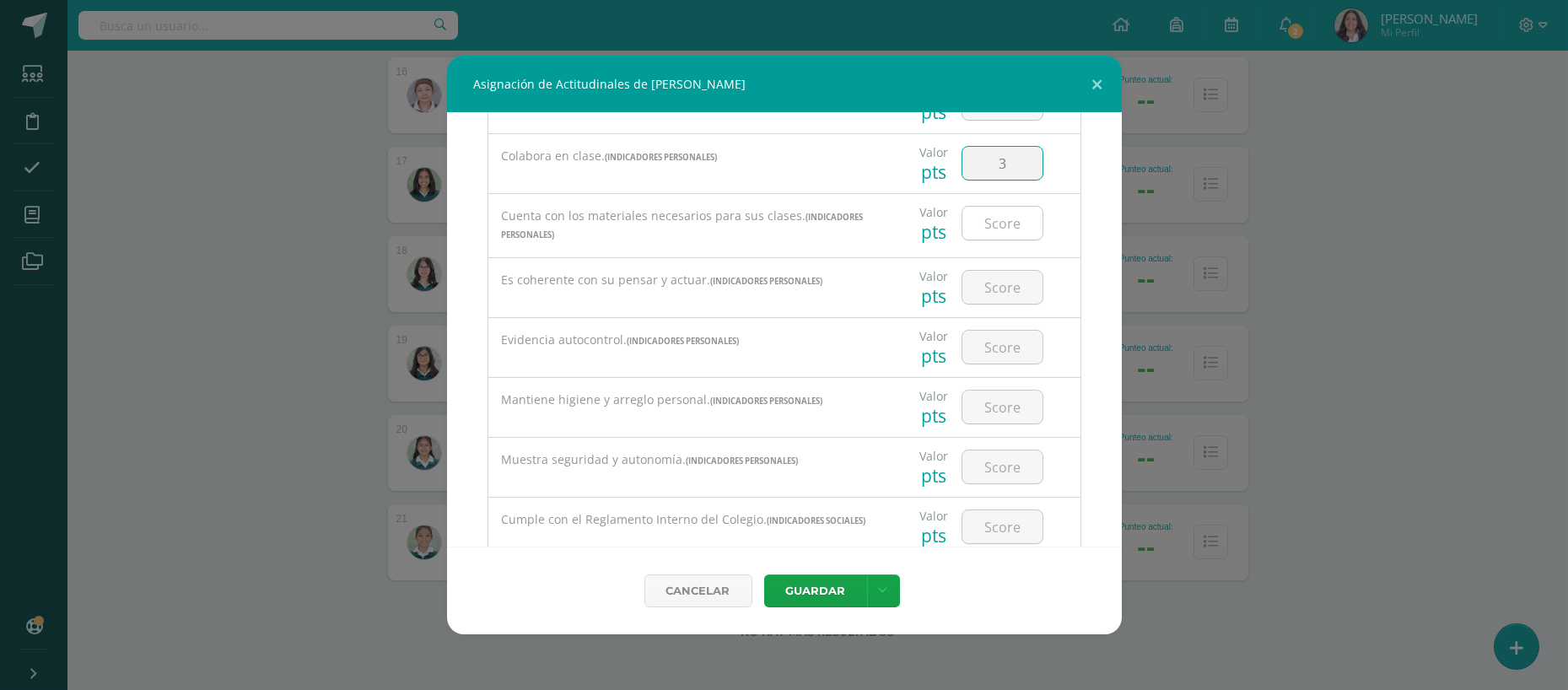
scroll to position [557, 0]
type input "3"
click at [972, 219] on input "number" at bounding box center [1002, 221] width 80 height 33
type input "3"
click at [982, 279] on input "number" at bounding box center [1002, 285] width 80 height 33
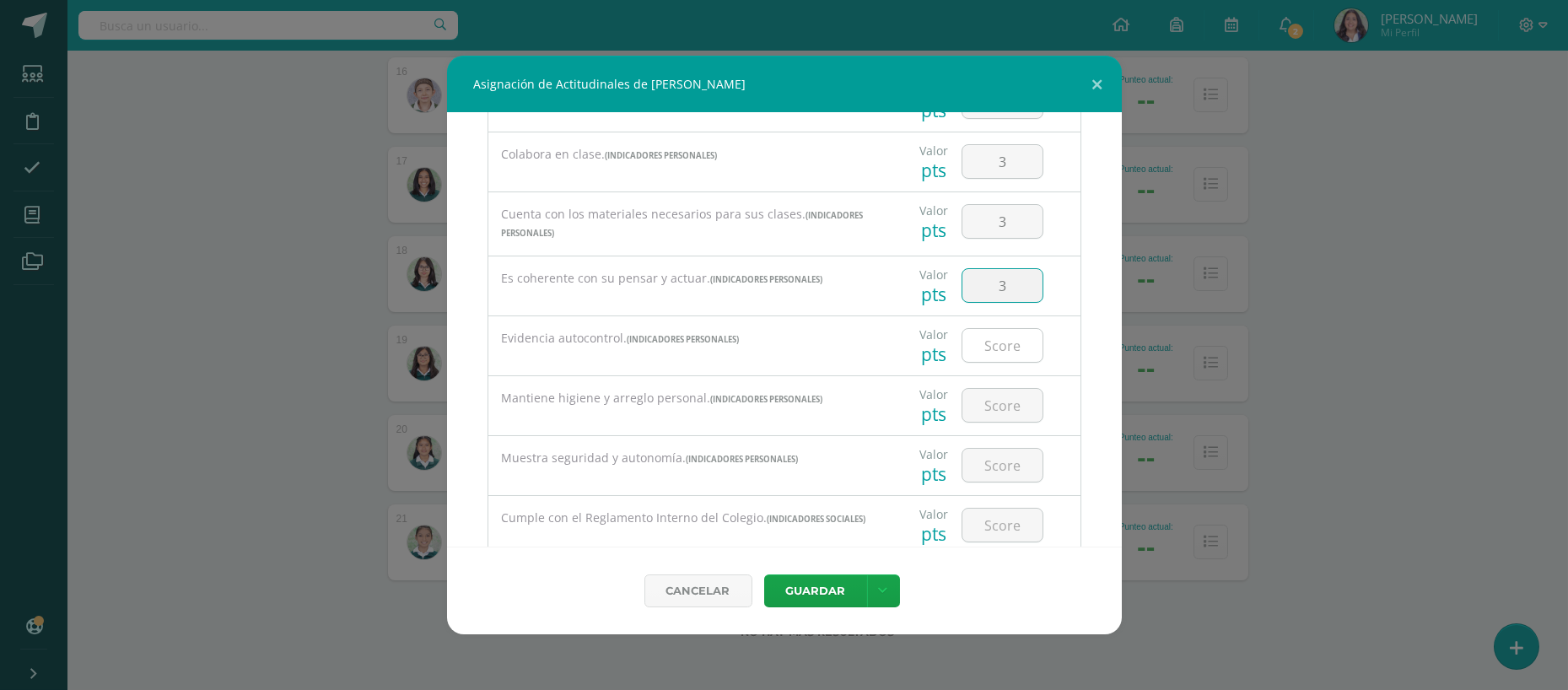
type input "3"
click at [982, 351] on input "number" at bounding box center [1002, 345] width 80 height 33
type input "3"
click at [982, 406] on input "number" at bounding box center [1002, 406] width 80 height 33
type input "3"
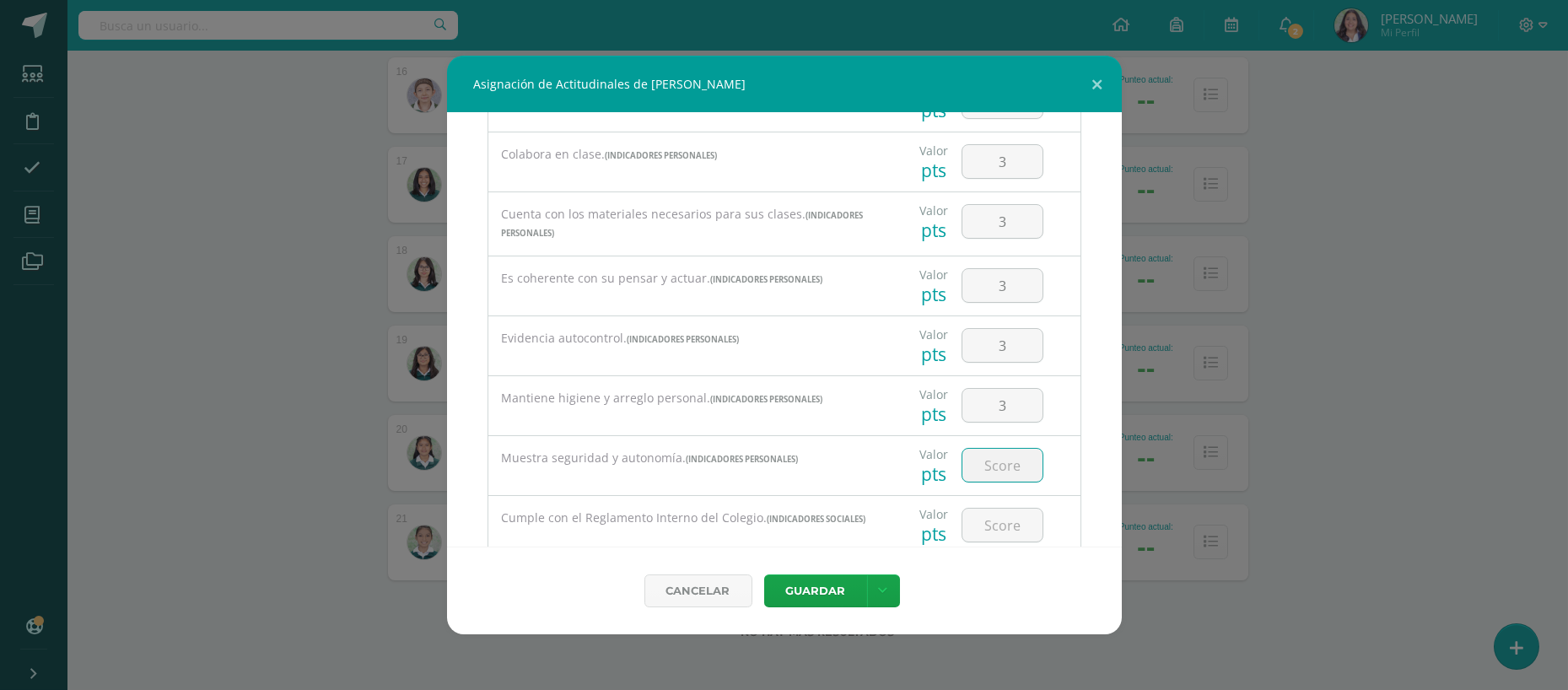
click at [985, 450] on input "number" at bounding box center [1002, 465] width 80 height 33
type input "3"
click at [977, 529] on input "number" at bounding box center [1002, 525] width 80 height 33
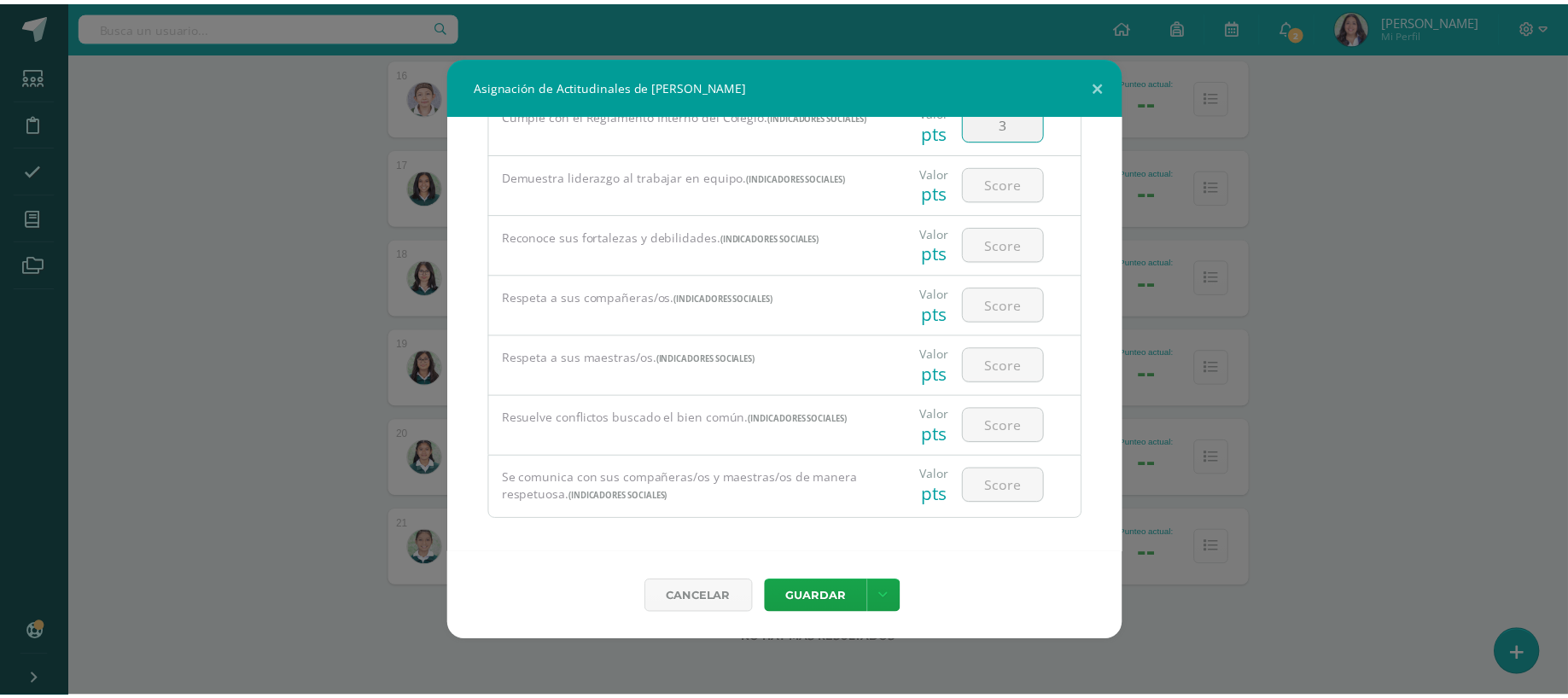
scroll to position [973, 0]
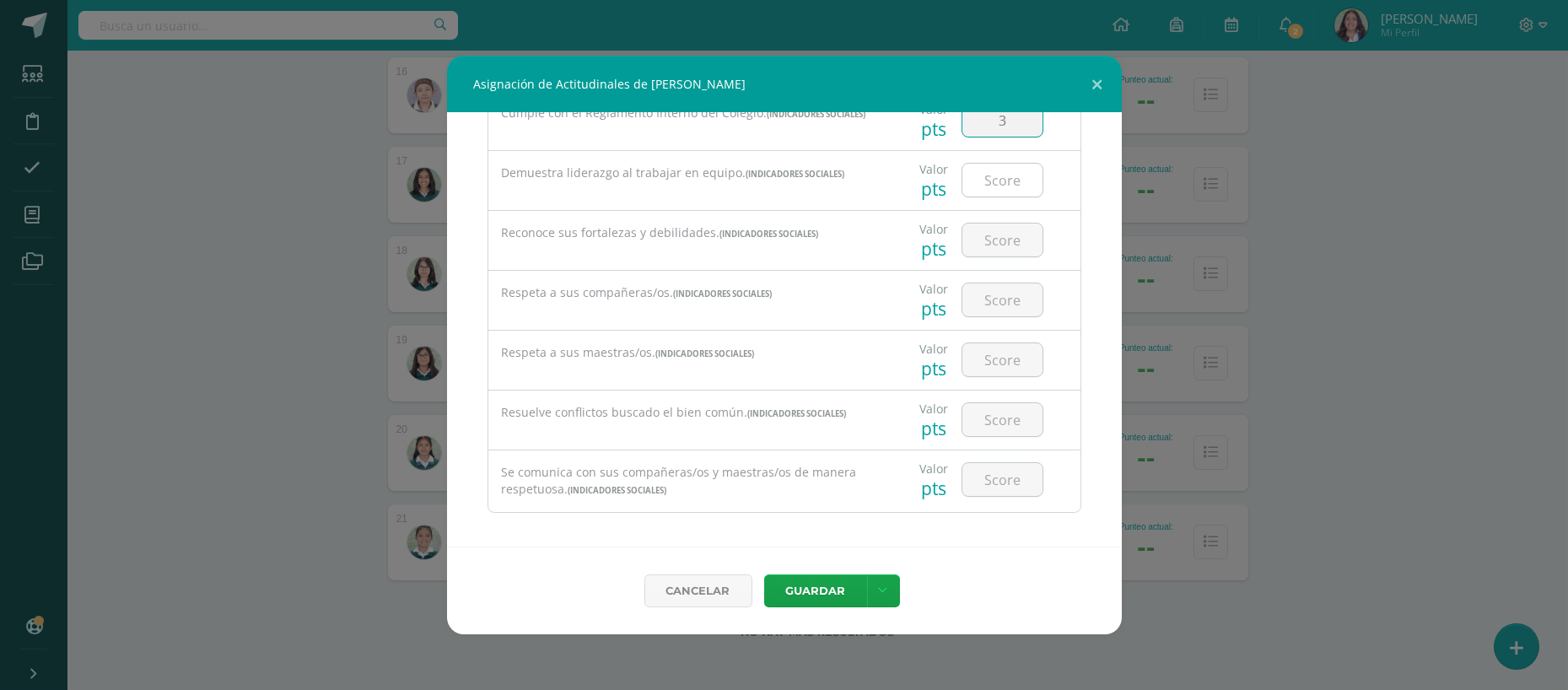
type input "3"
click at [994, 170] on input "number" at bounding box center [1002, 179] width 80 height 33
type input "3"
click at [991, 232] on input "number" at bounding box center [1002, 240] width 80 height 33
type input "3"
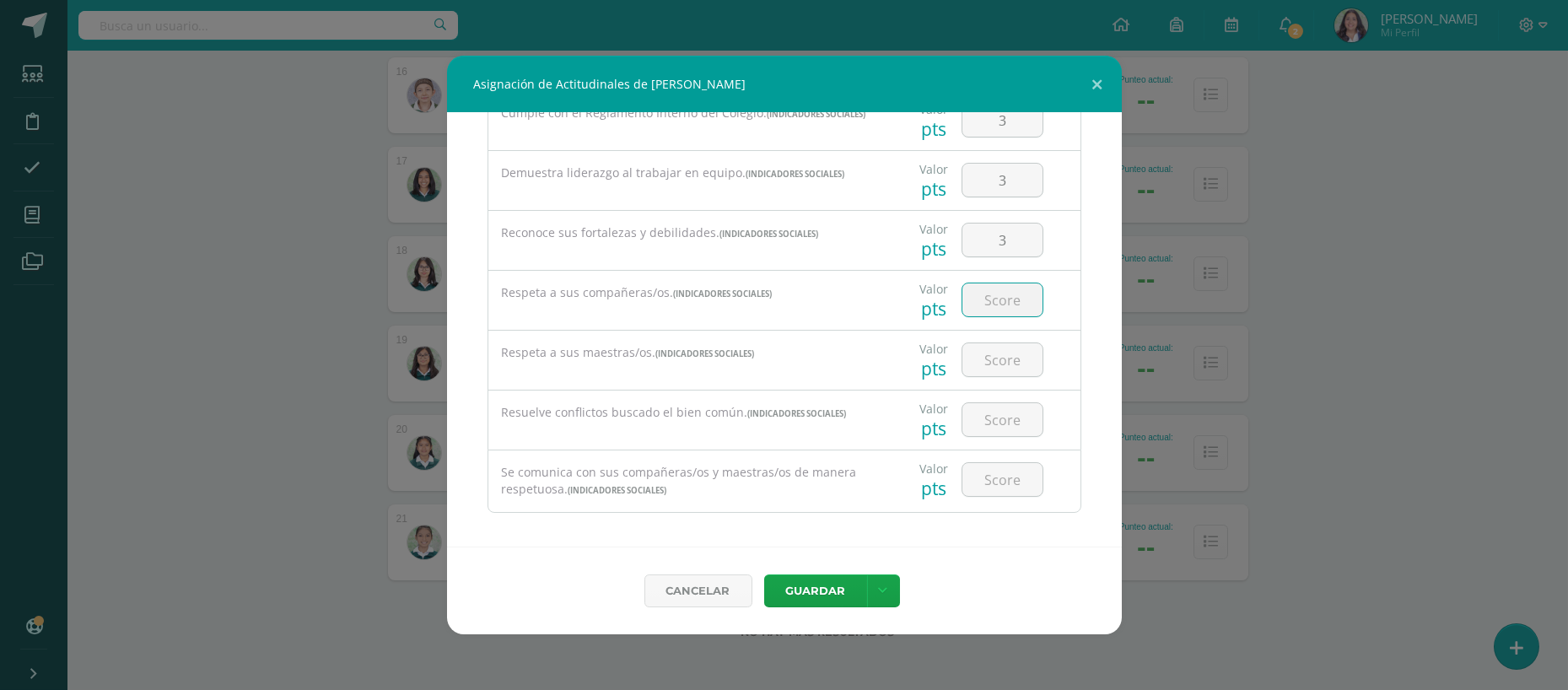
click at [982, 287] on input "number" at bounding box center [1002, 300] width 80 height 33
type input "3"
click at [971, 366] on input "number" at bounding box center [1002, 360] width 80 height 33
type input "3"
click at [982, 422] on input "number" at bounding box center [1002, 420] width 80 height 33
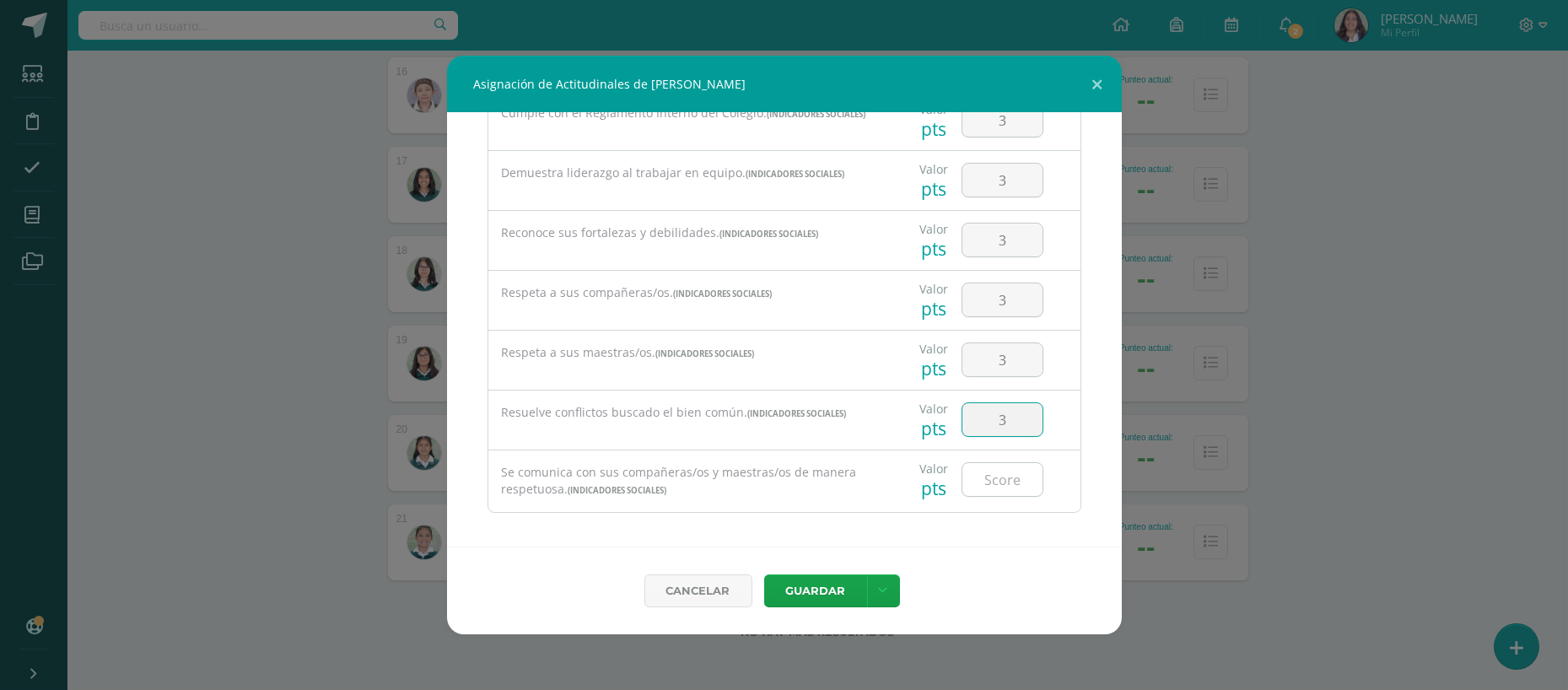
type input "3"
click at [987, 479] on input "number" at bounding box center [1002, 479] width 80 height 33
type input "3"
click at [837, 568] on div "Cancelar Guardar Guardar y poblar en todos mis cursos" at bounding box center [784, 591] width 674 height 88
click at [831, 581] on button "Guardar" at bounding box center [816, 591] width 103 height 33
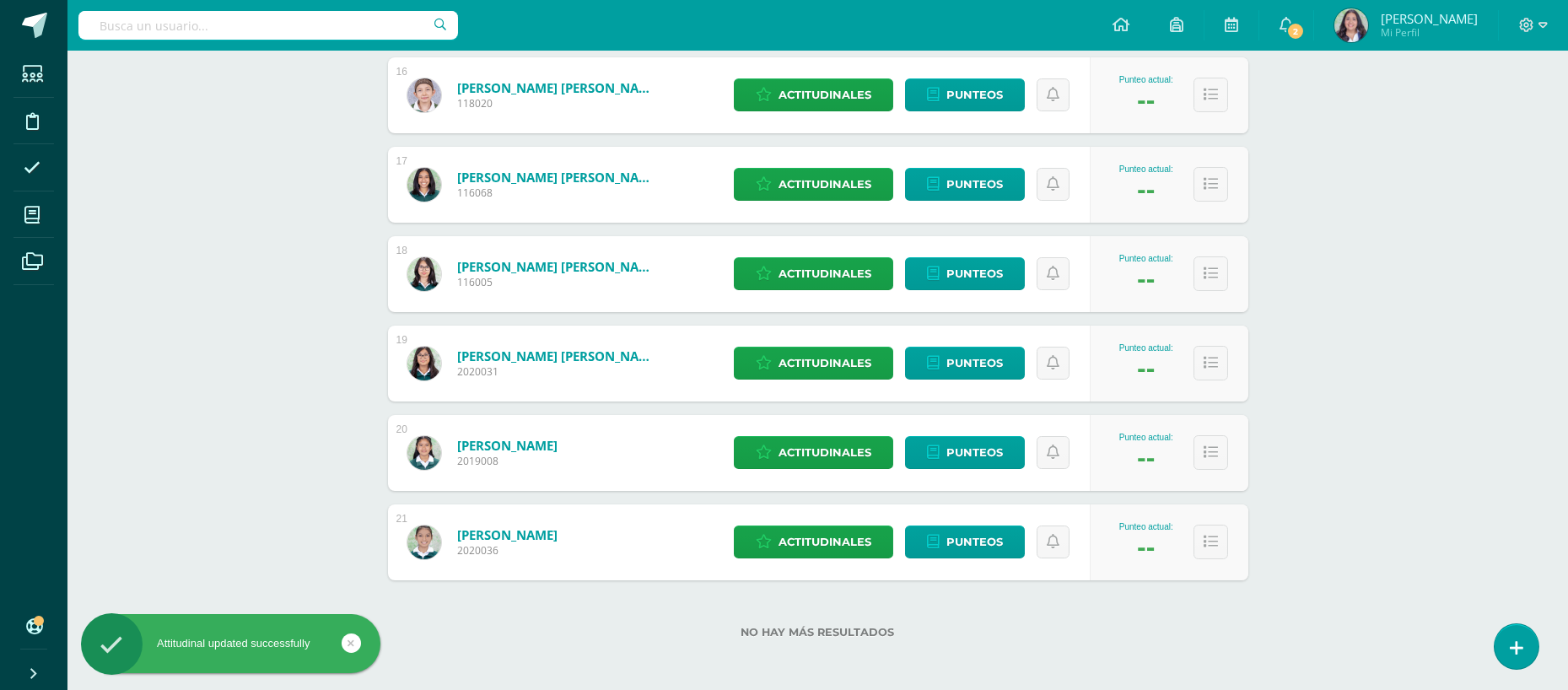
click at [831, 581] on div "Cancelar Guardar Guardar y poblar en todos mis cursos" at bounding box center [784, 566] width 608 height 80
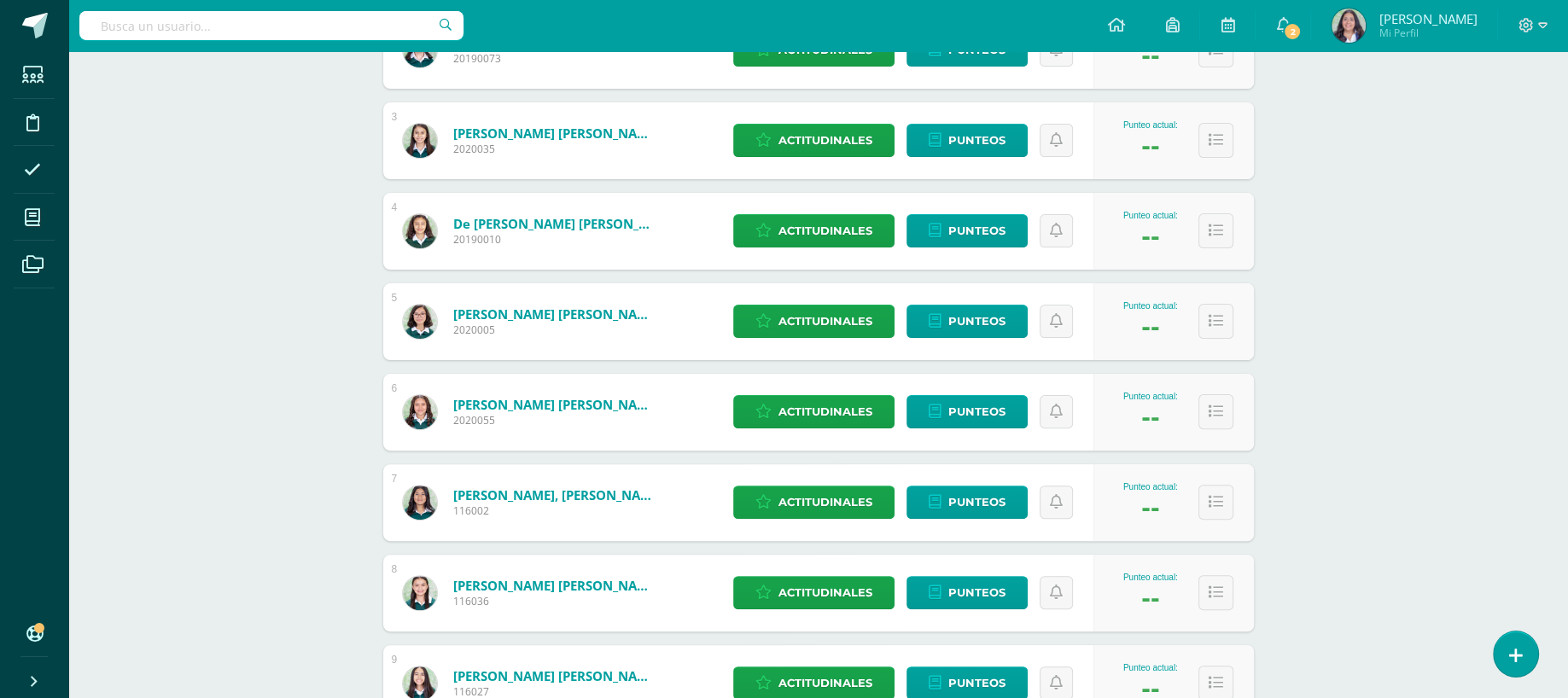
scroll to position [0, 0]
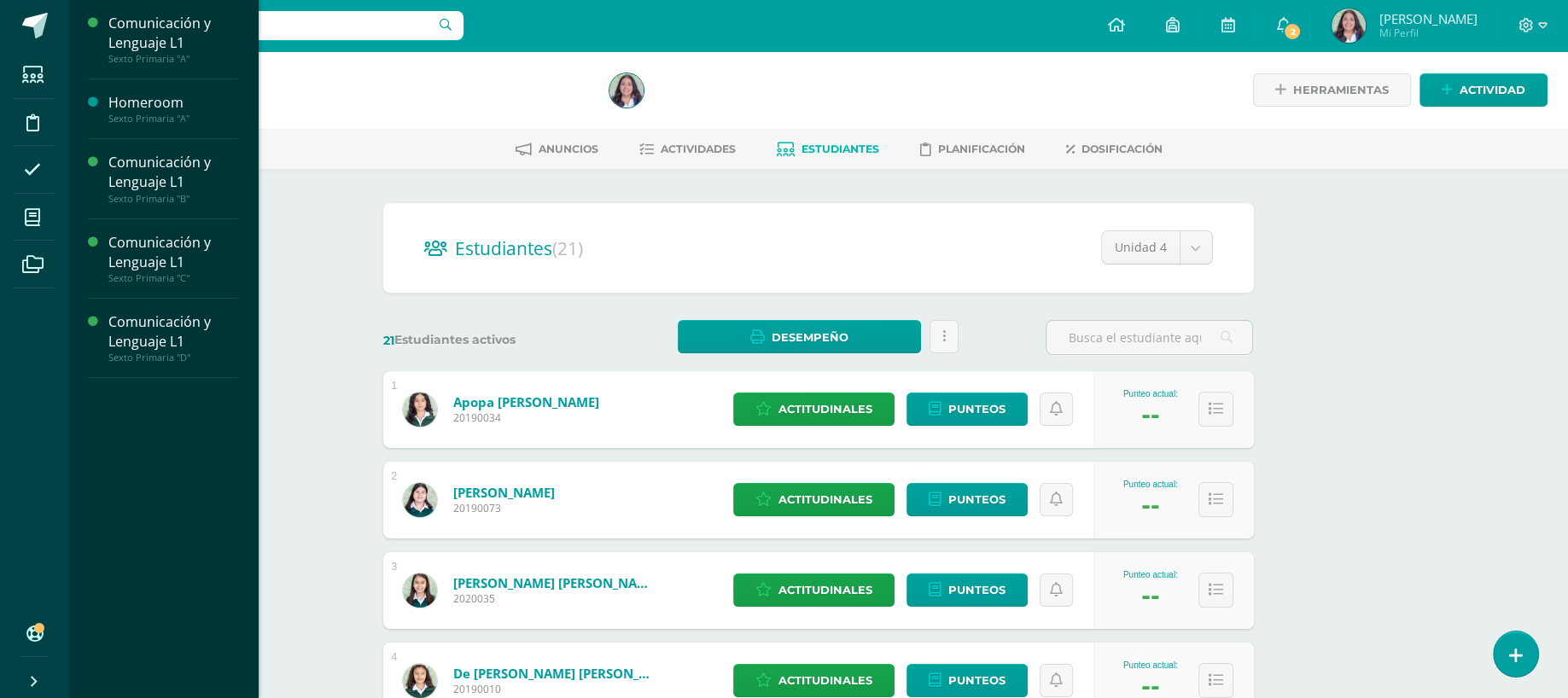
click at [8, 226] on li "Mis cursos" at bounding box center [34, 218] width 69 height 48
click at [133, 320] on div "Comunicación y Lenguaje L1" at bounding box center [174, 332] width 130 height 39
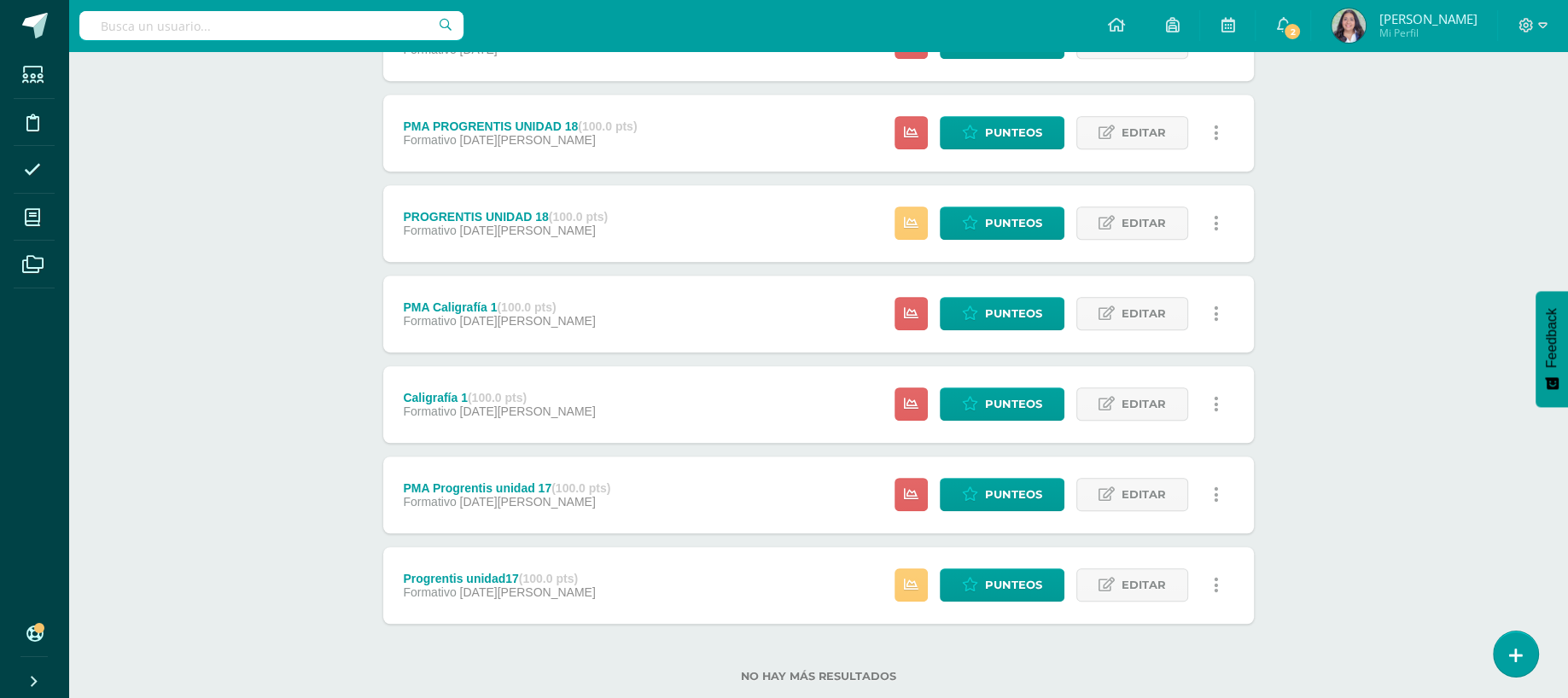
scroll to position [1131, 0]
